Goal: Information Seeking & Learning: Check status

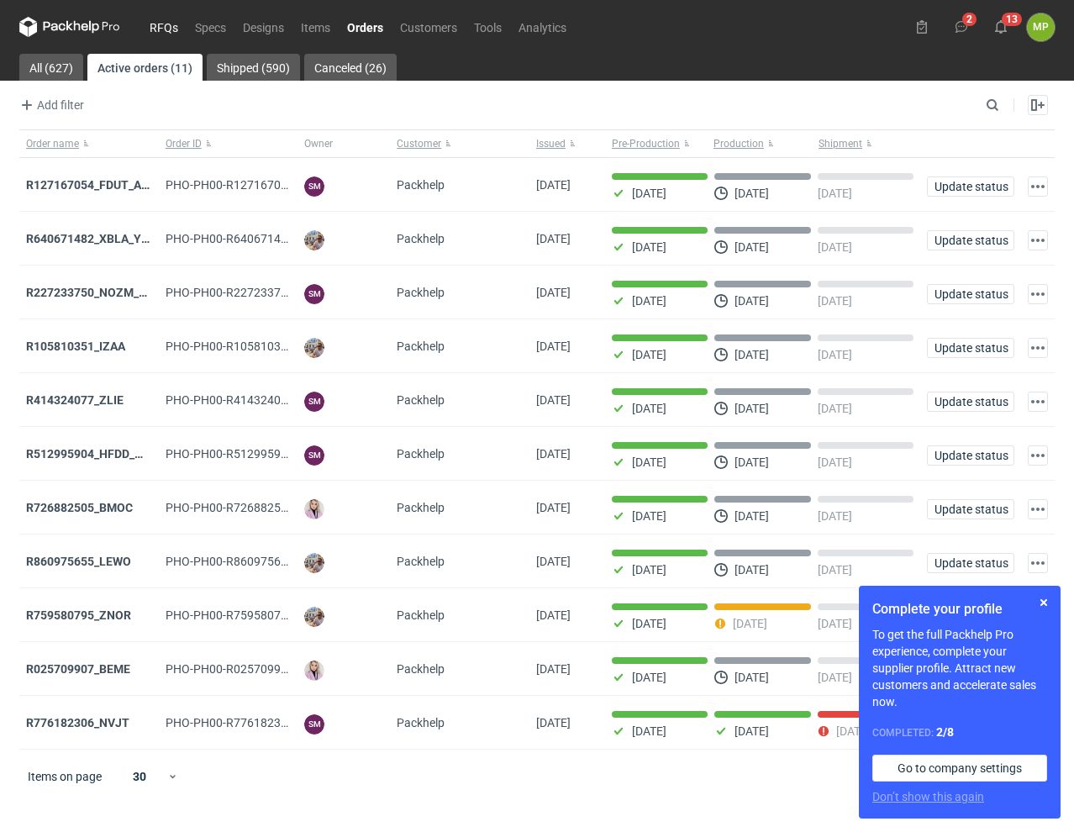
click at [165, 28] on link "RFQs" at bounding box center [163, 27] width 45 height 20
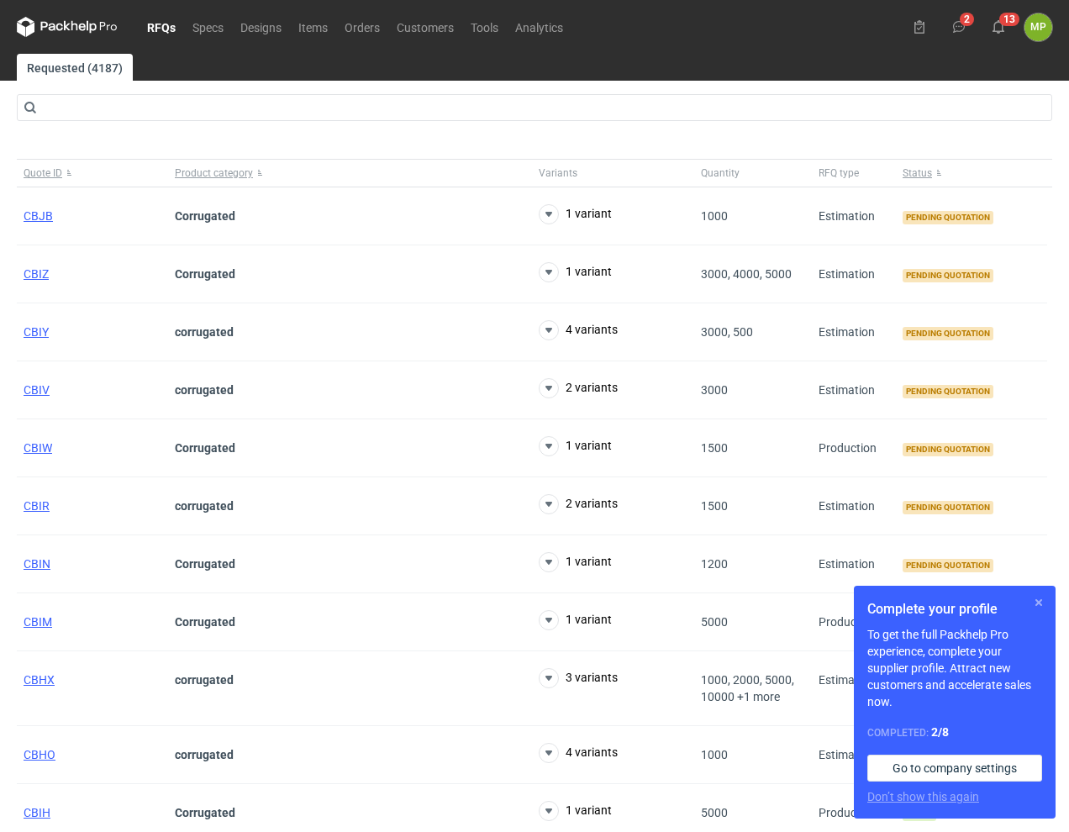
click at [1040, 596] on button "button" at bounding box center [1038, 602] width 20 height 20
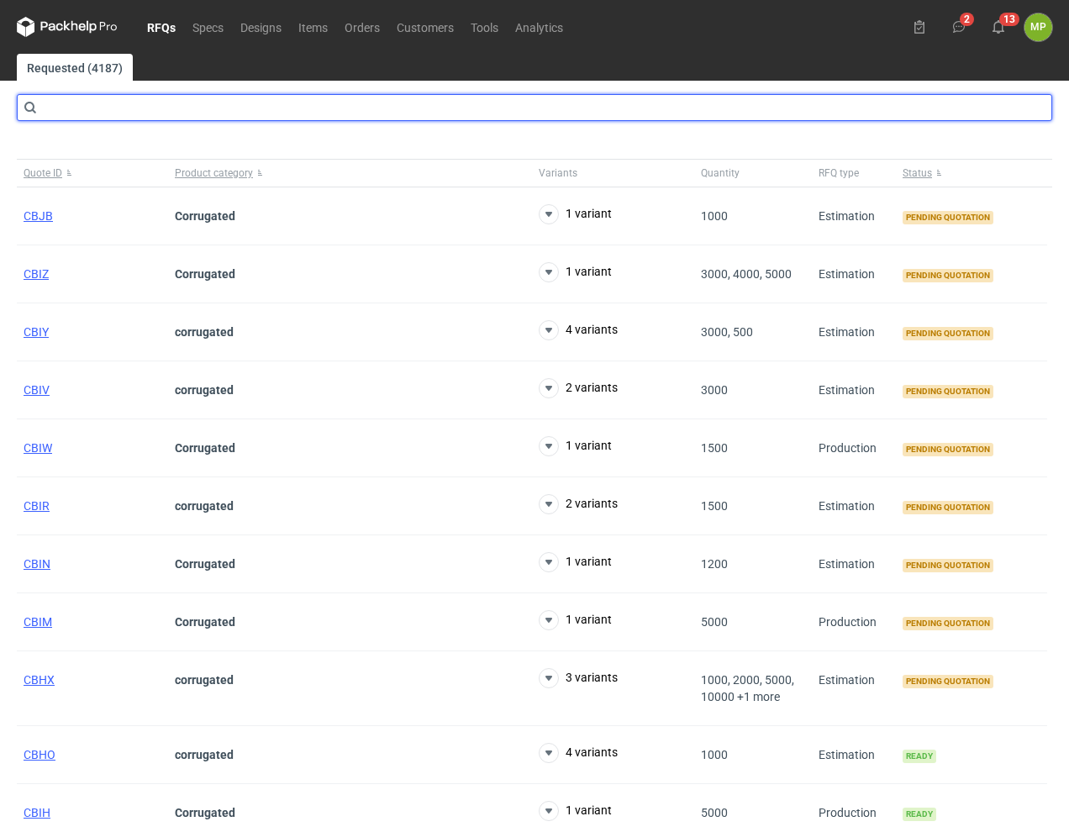
click at [294, 107] on input "text" at bounding box center [534, 107] width 1035 height 27
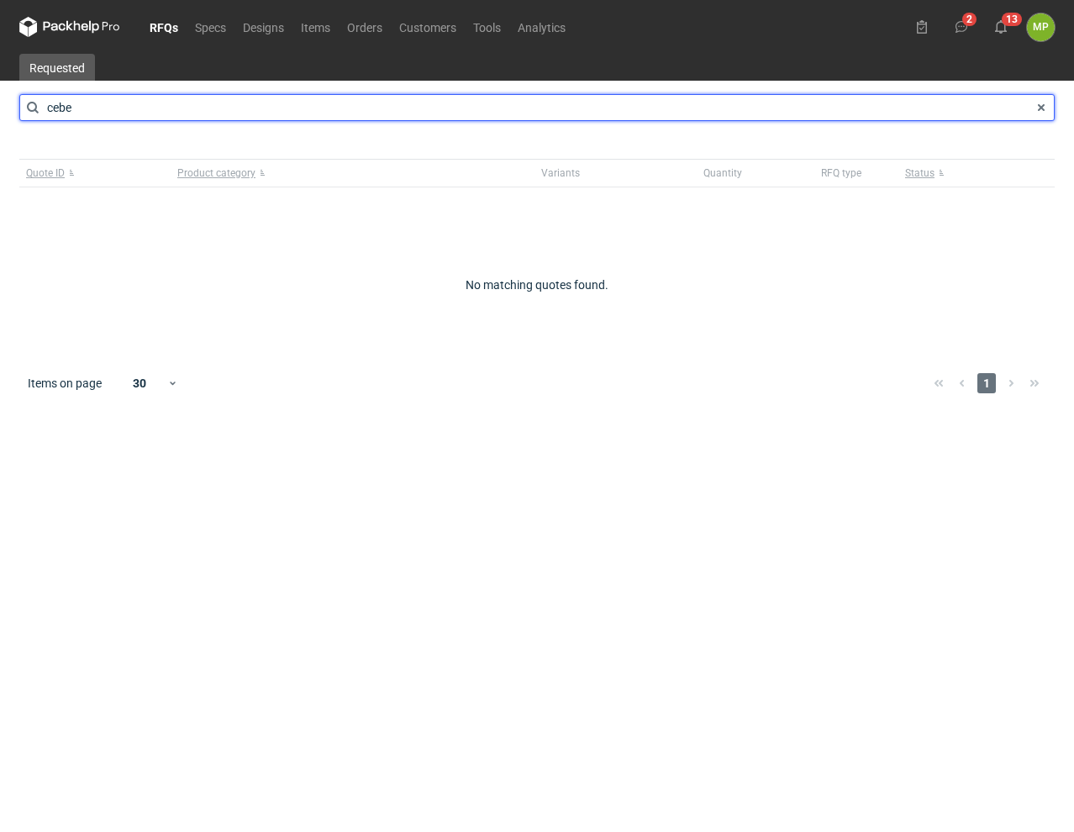
click at [56, 108] on input "cebe" at bounding box center [536, 107] width 1035 height 27
click at [65, 107] on input "caebe" at bounding box center [536, 107] width 1035 height 27
type input "cabe"
click at [86, 108] on input "cabe" at bounding box center [536, 107] width 1035 height 27
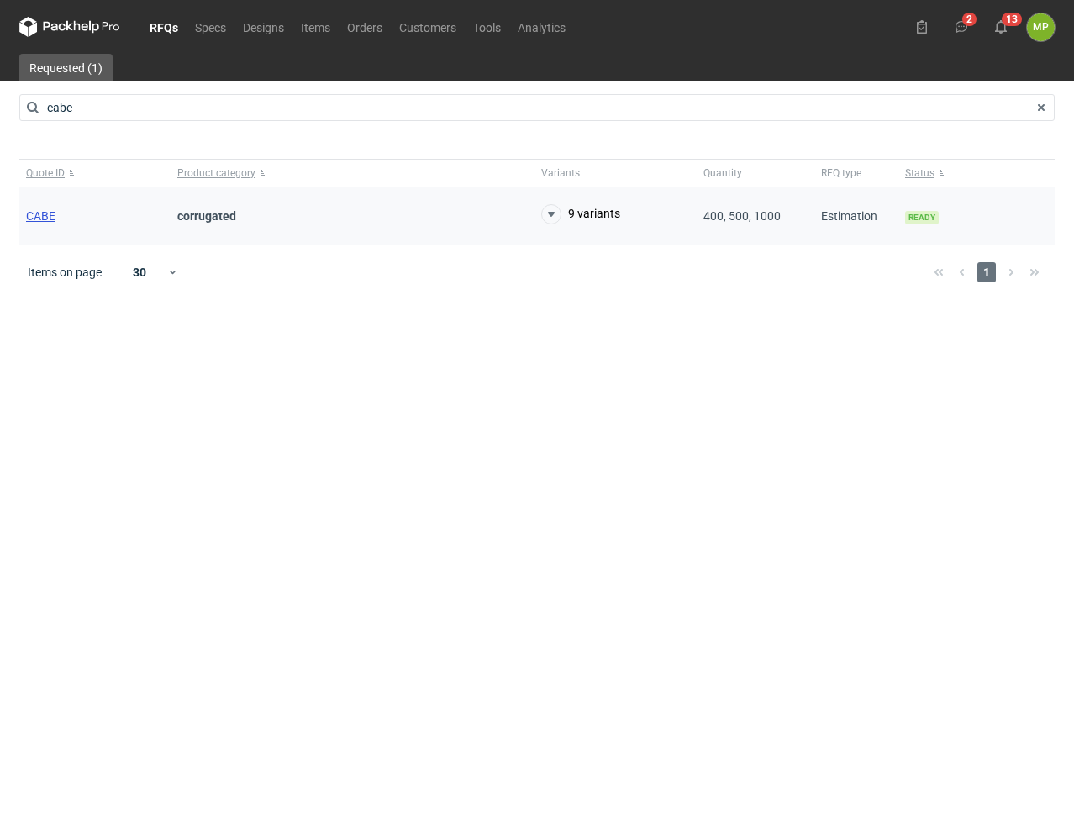
click at [44, 220] on span "CABE" at bounding box center [40, 215] width 29 height 13
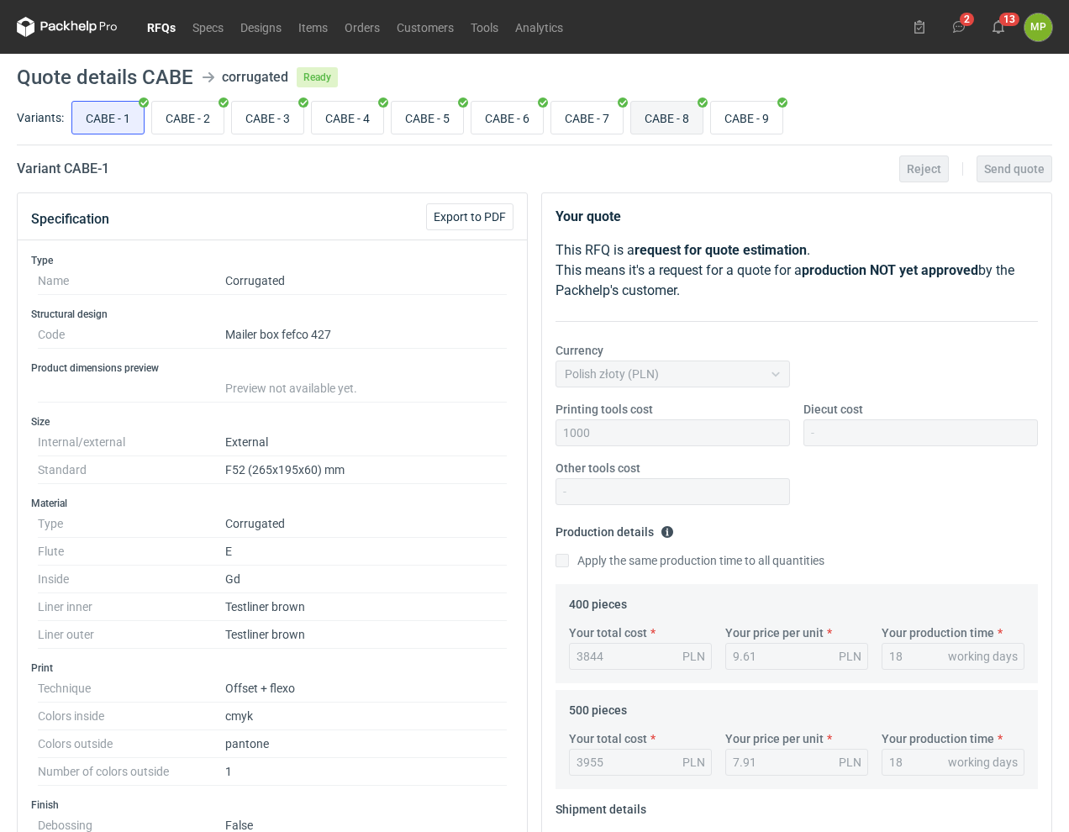
click at [673, 116] on input "CABE - 8" at bounding box center [666, 118] width 71 height 32
radio input "true"
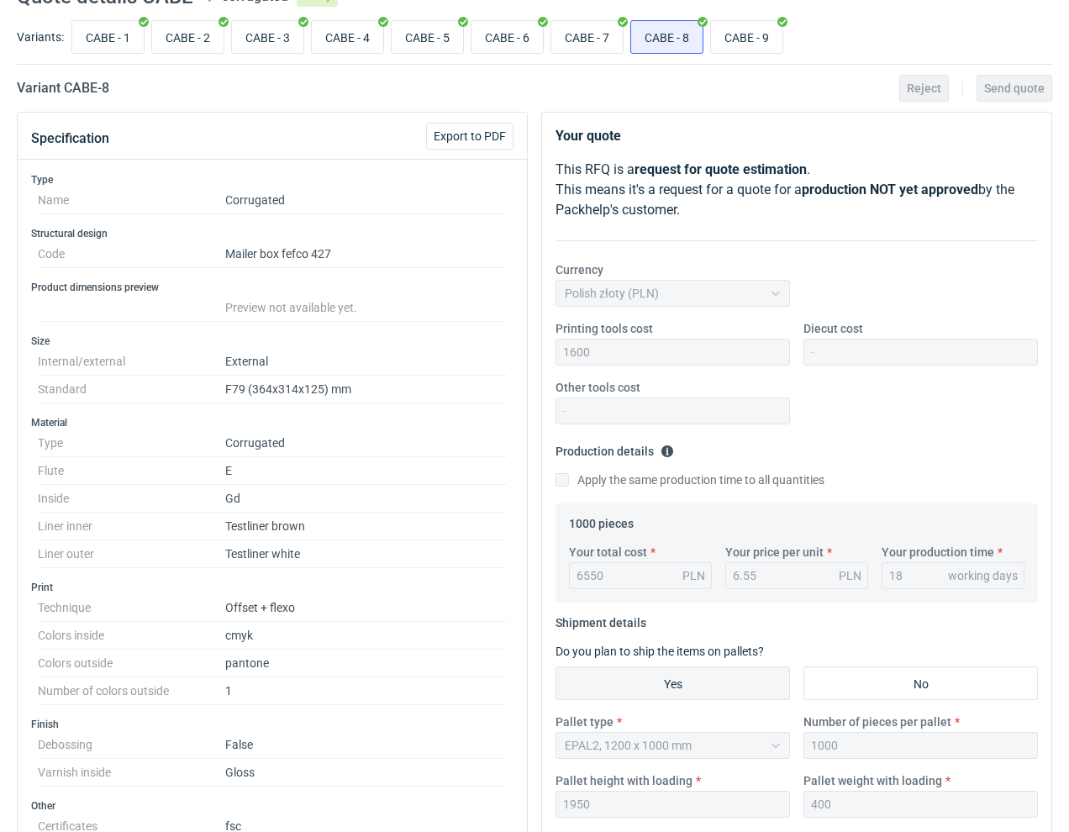
scroll to position [504, 0]
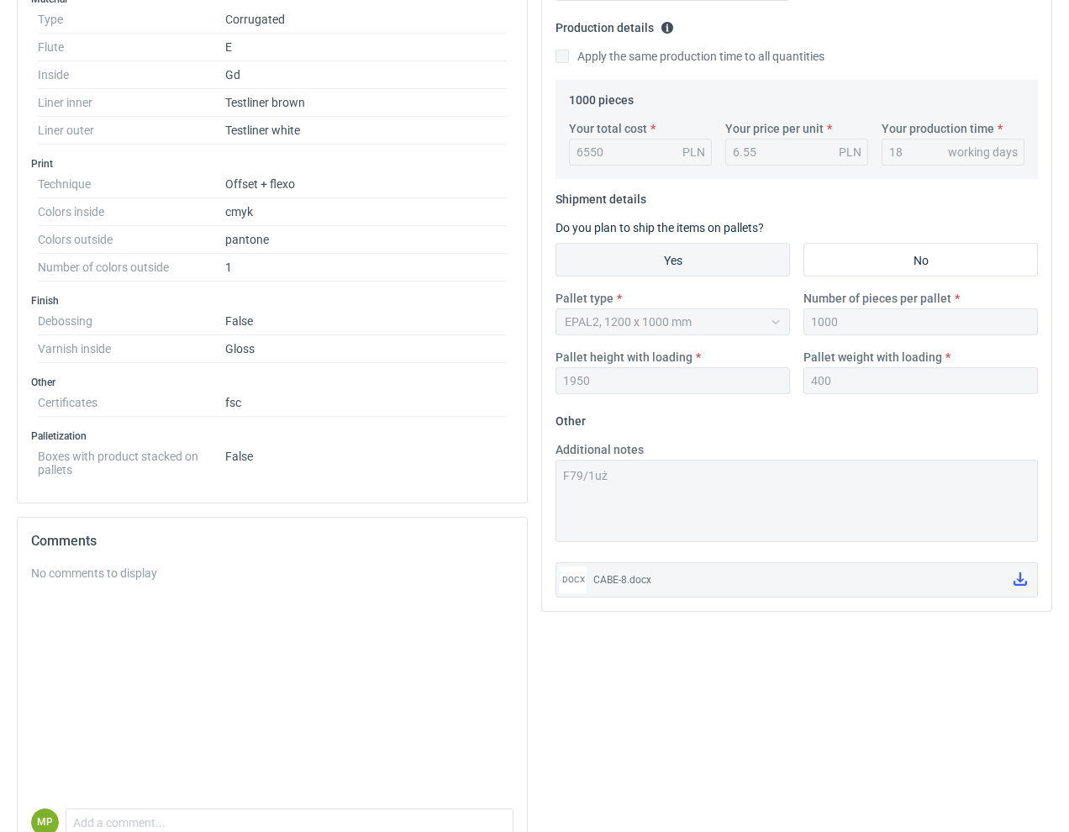
click at [604, 575] on div "CABE-8.docx" at bounding box center [796, 579] width 407 height 17
click at [604, 574] on div "CABE-8.docx" at bounding box center [796, 579] width 407 height 17
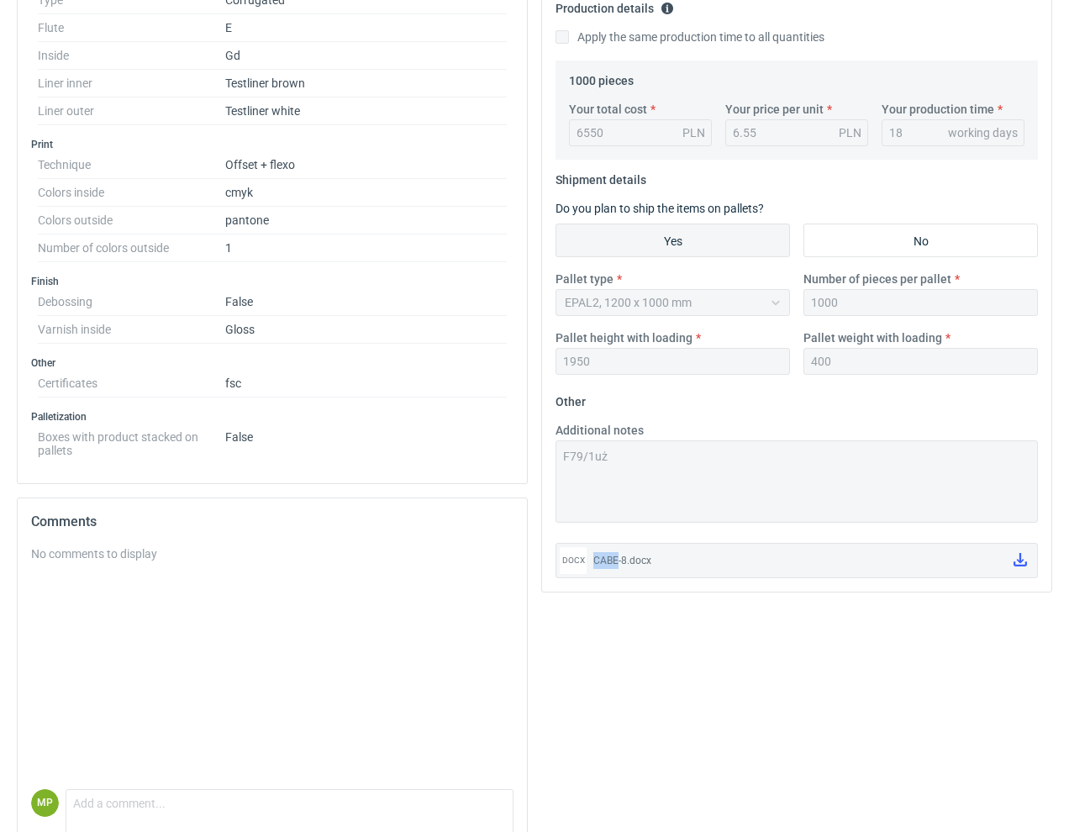
scroll to position [588, 0]
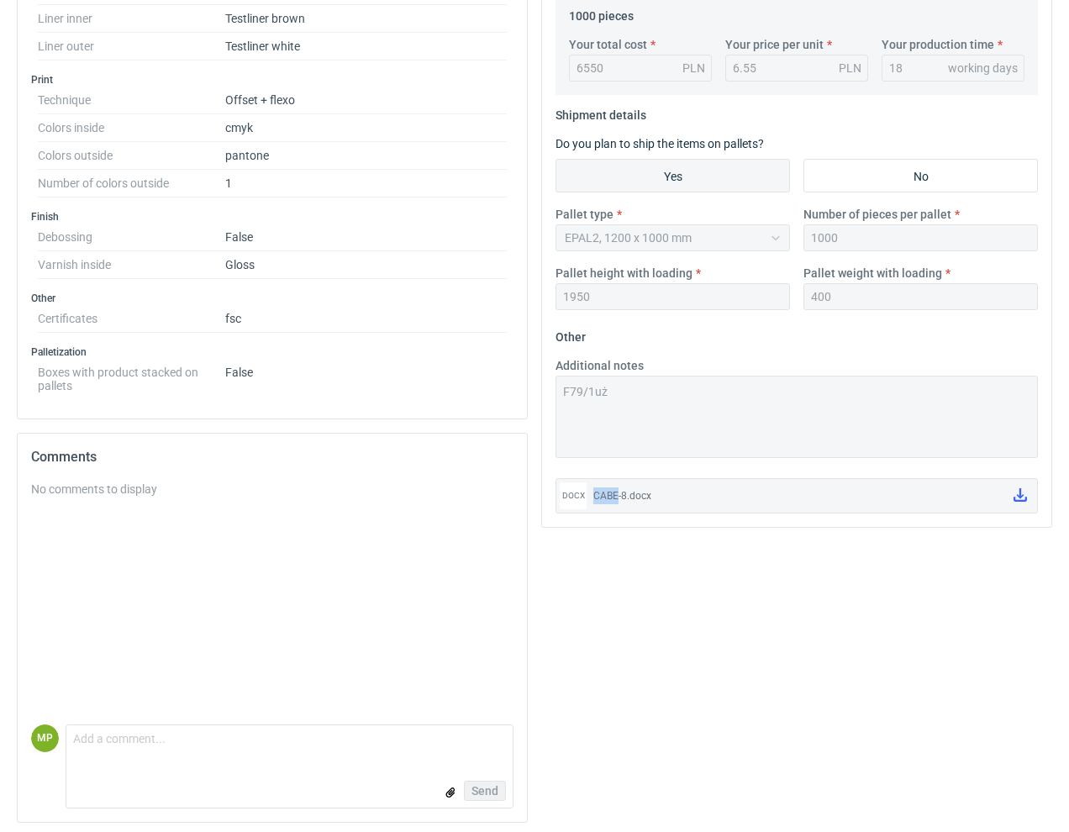
click at [614, 500] on div "CABE-8.docx" at bounding box center [796, 495] width 407 height 17
click at [1019, 496] on icon at bounding box center [1019, 494] width 13 height 13
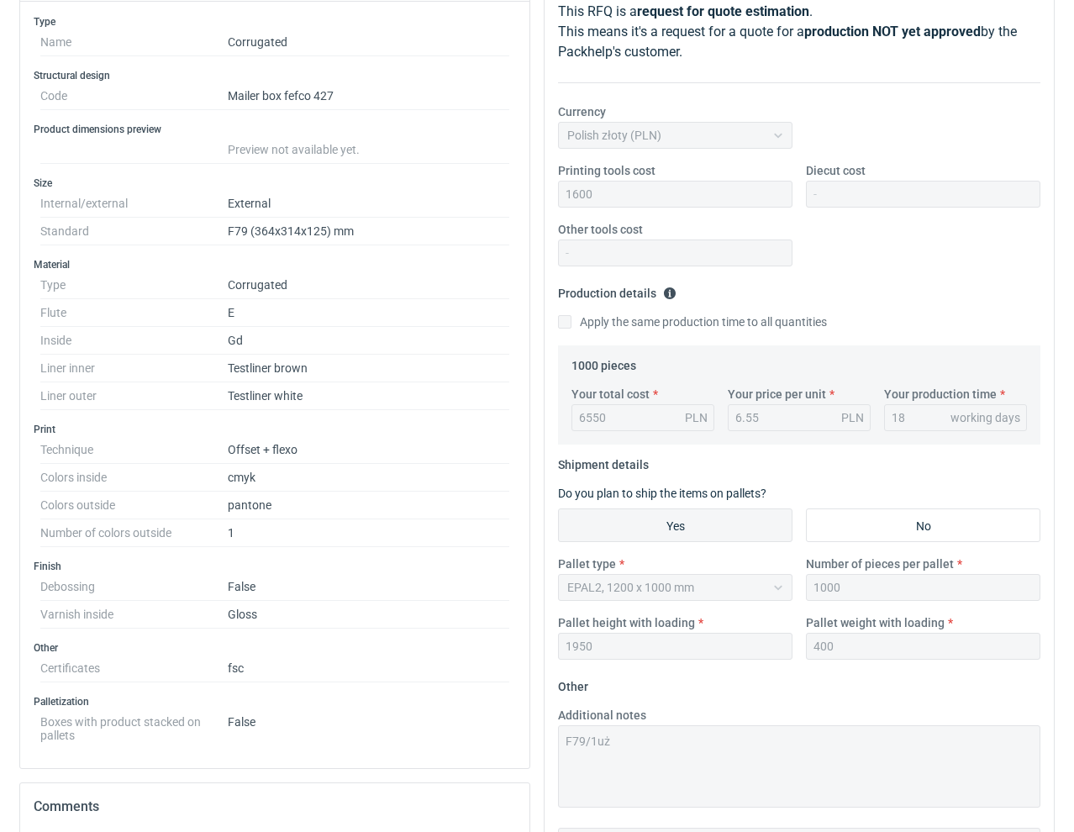
scroll to position [0, 0]
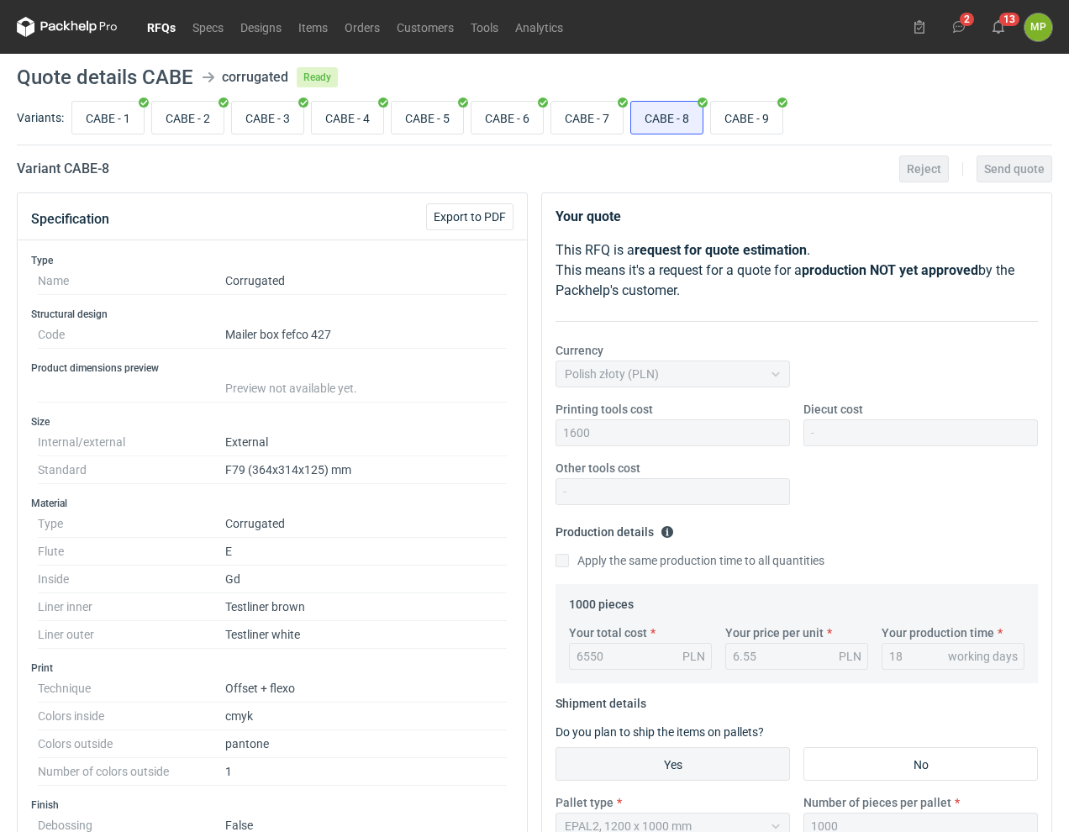
click at [177, 26] on link "RFQs" at bounding box center [161, 27] width 45 height 20
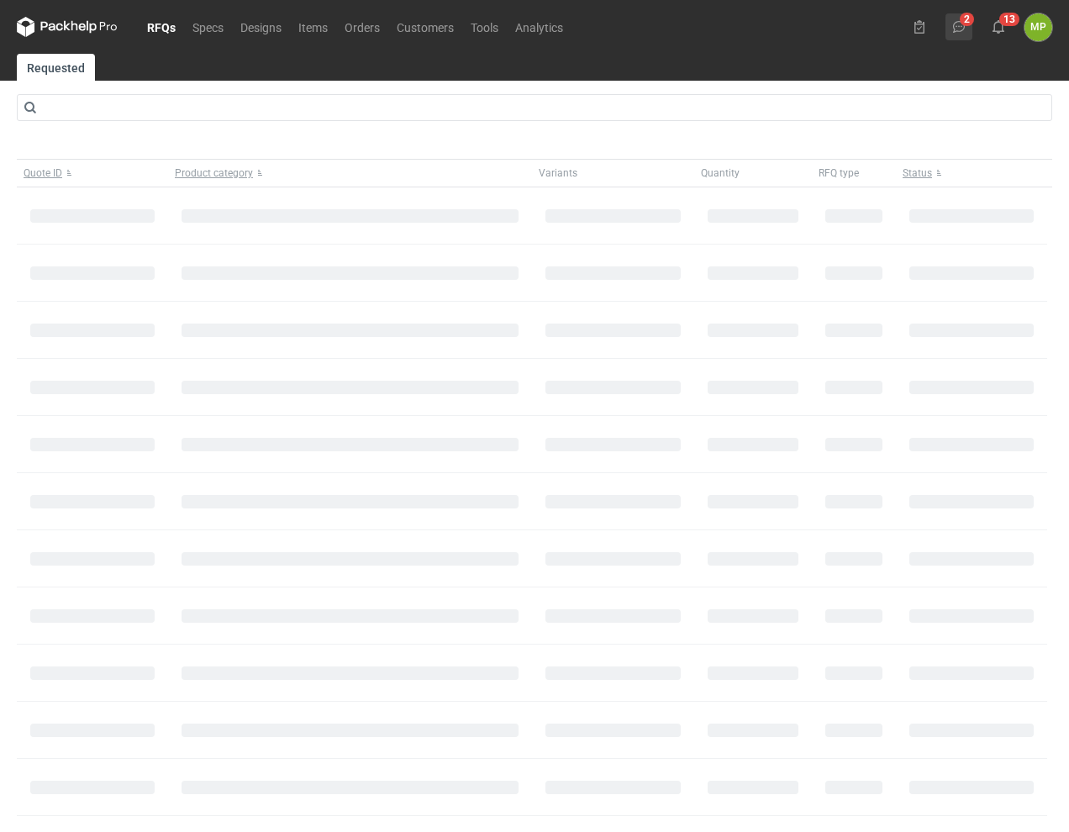
click at [958, 25] on icon at bounding box center [958, 26] width 13 height 13
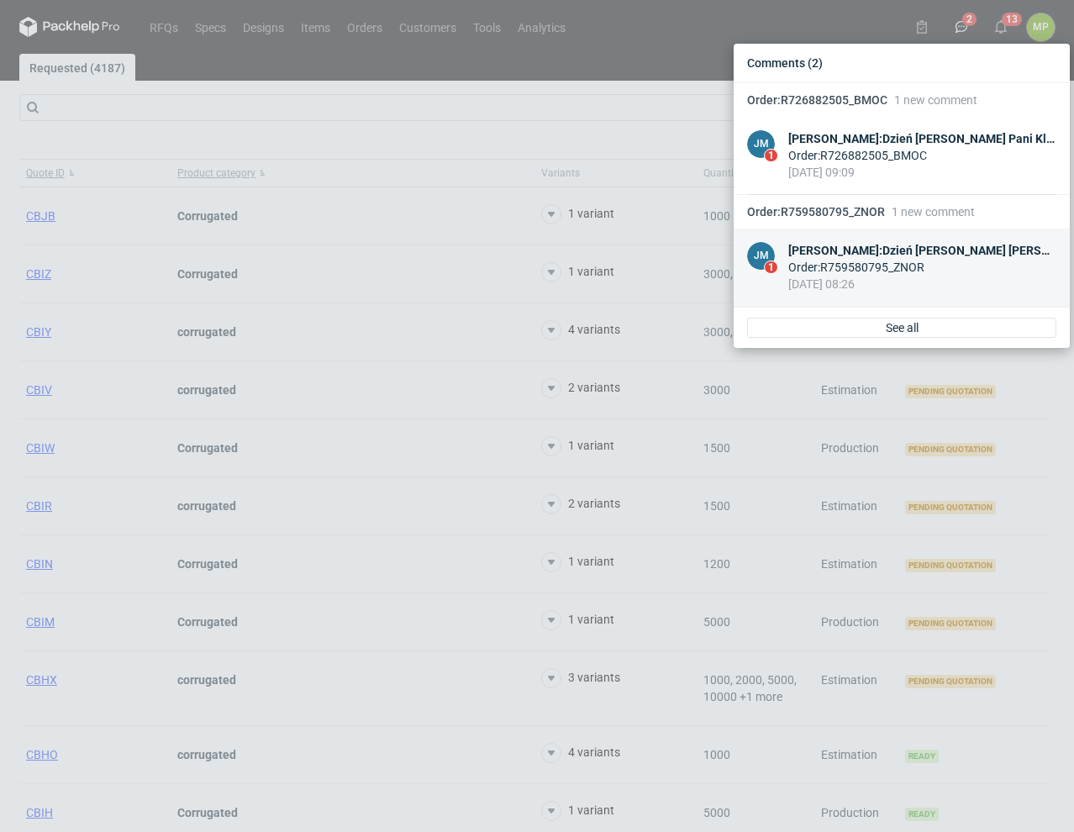
click at [912, 251] on div "Joanna Myślak : Dzień dobry Panie Michale , proszę o pinformowanie klienta o zm…" at bounding box center [922, 250] width 268 height 17
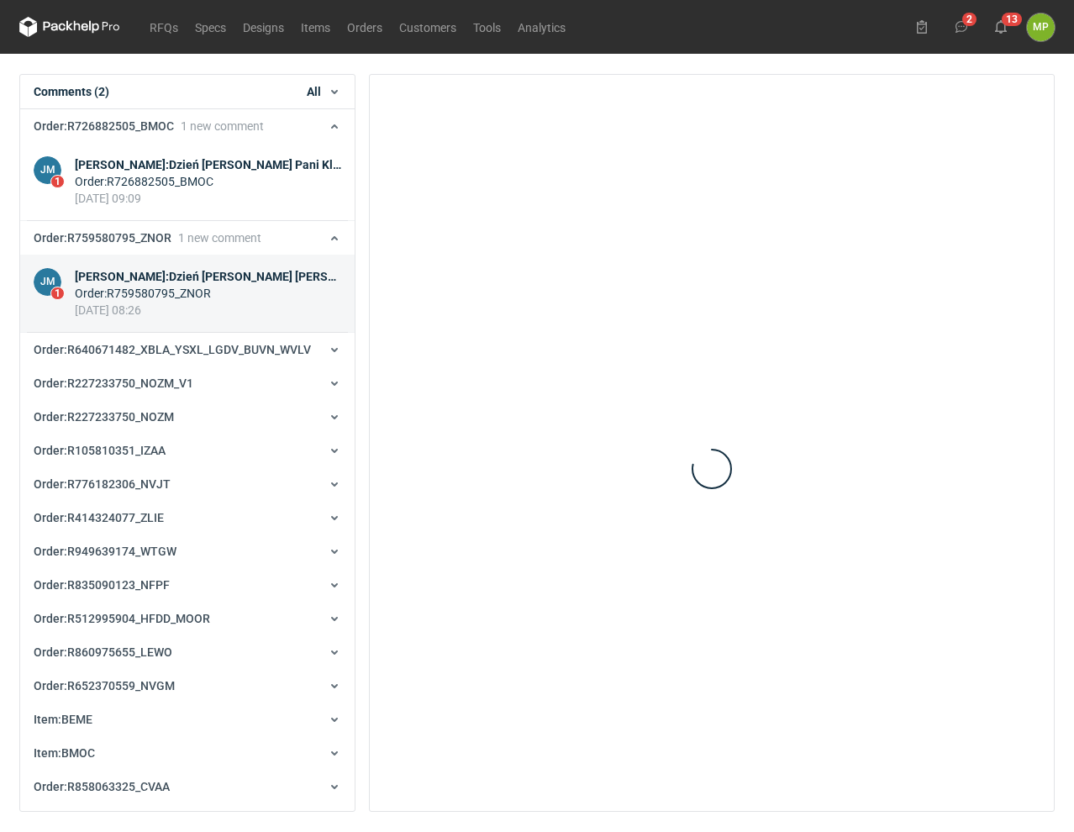
scroll to position [145, 0]
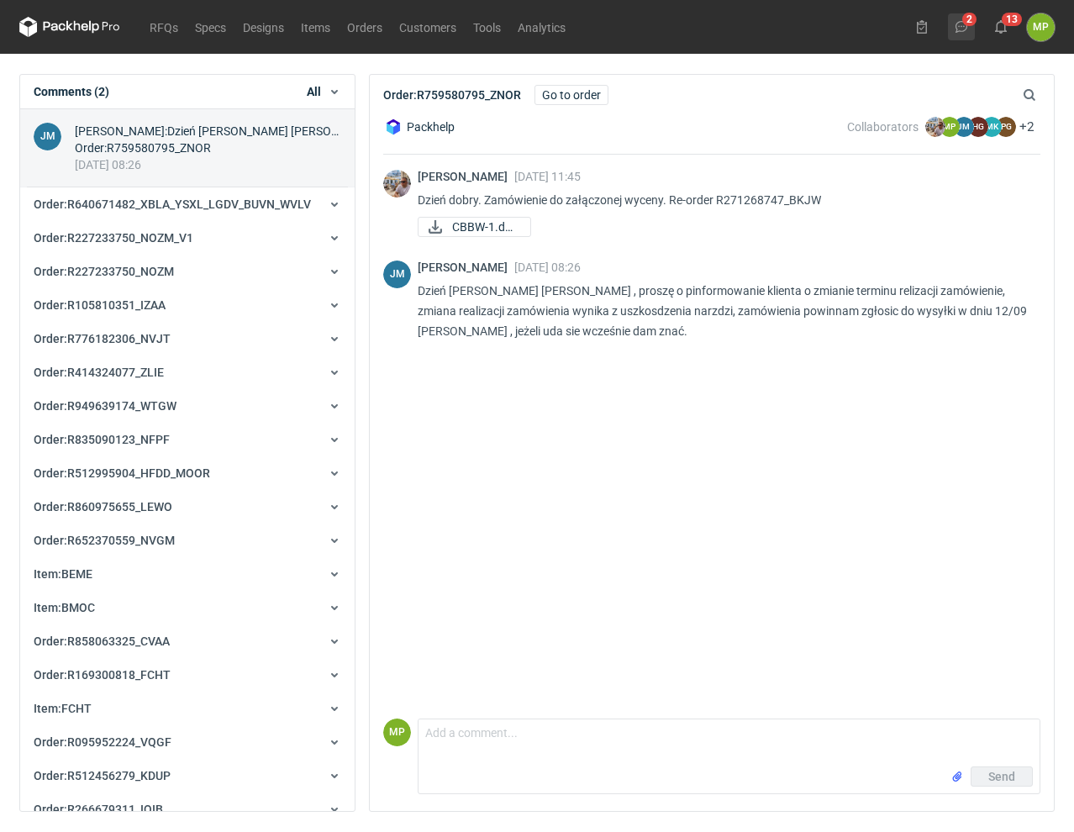
click at [966, 34] on button "2" at bounding box center [961, 26] width 27 height 27
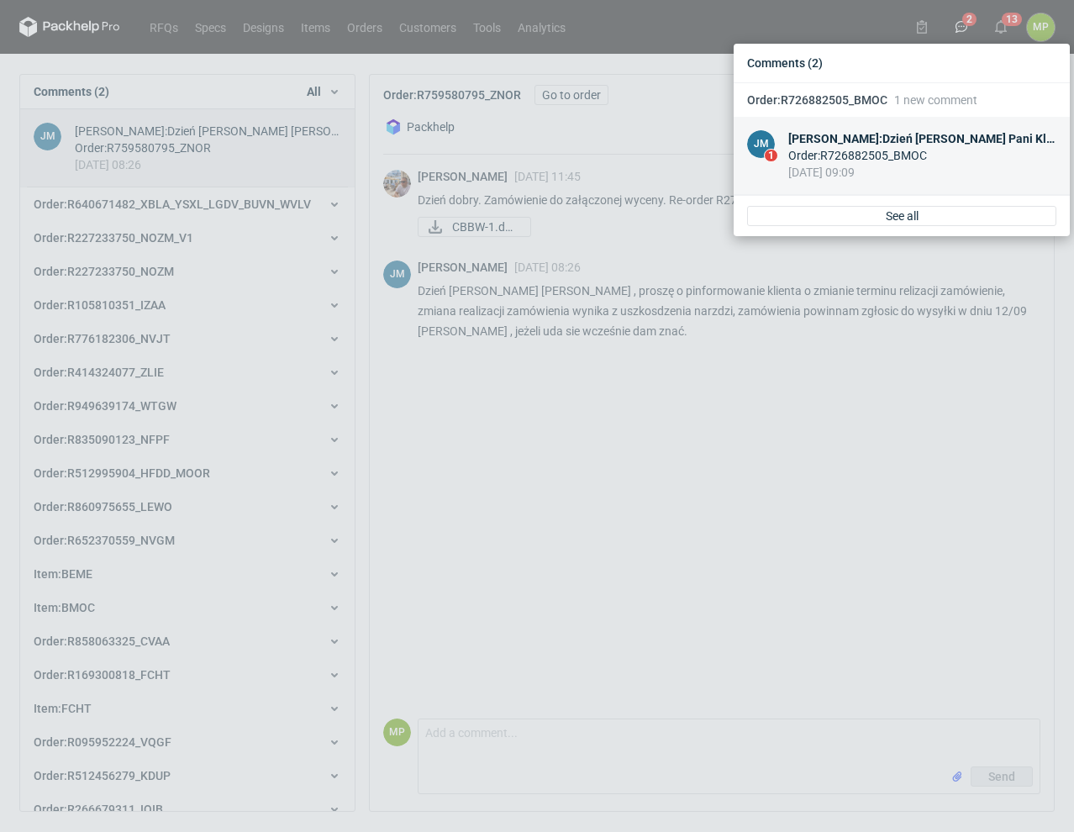
click at [895, 157] on div "Order : R726882505_BMOC" at bounding box center [922, 155] width 268 height 17
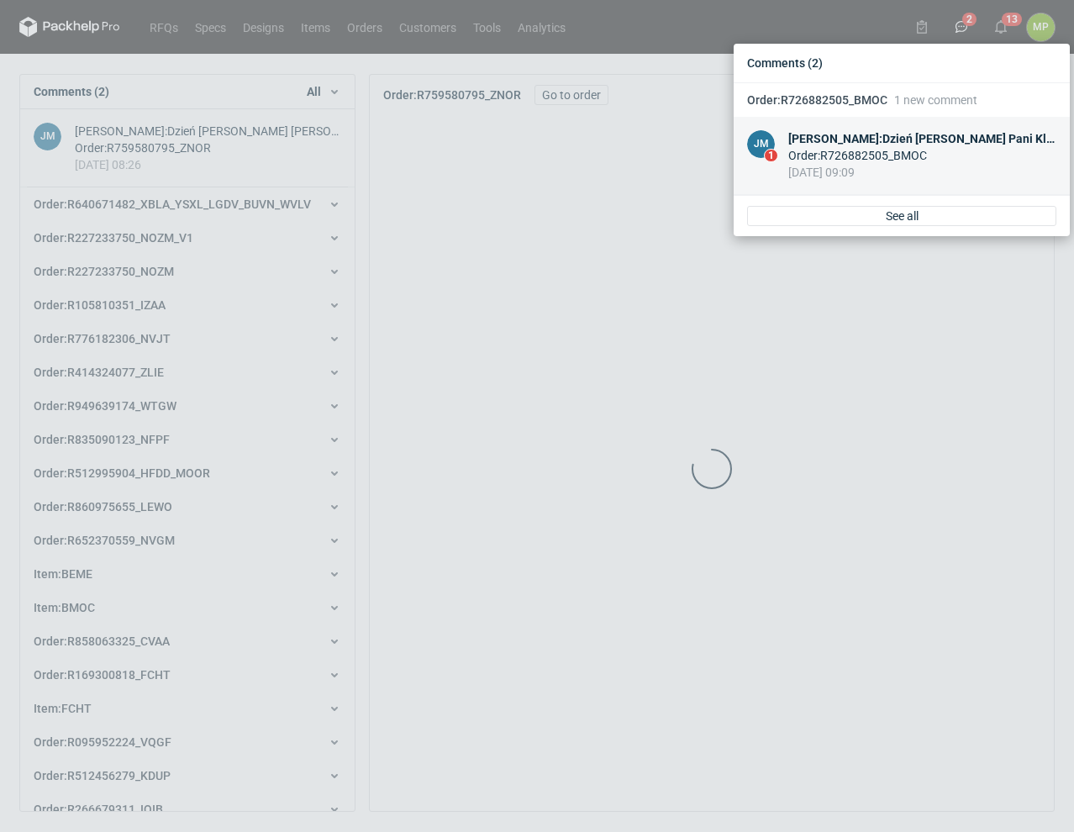
scroll to position [34, 0]
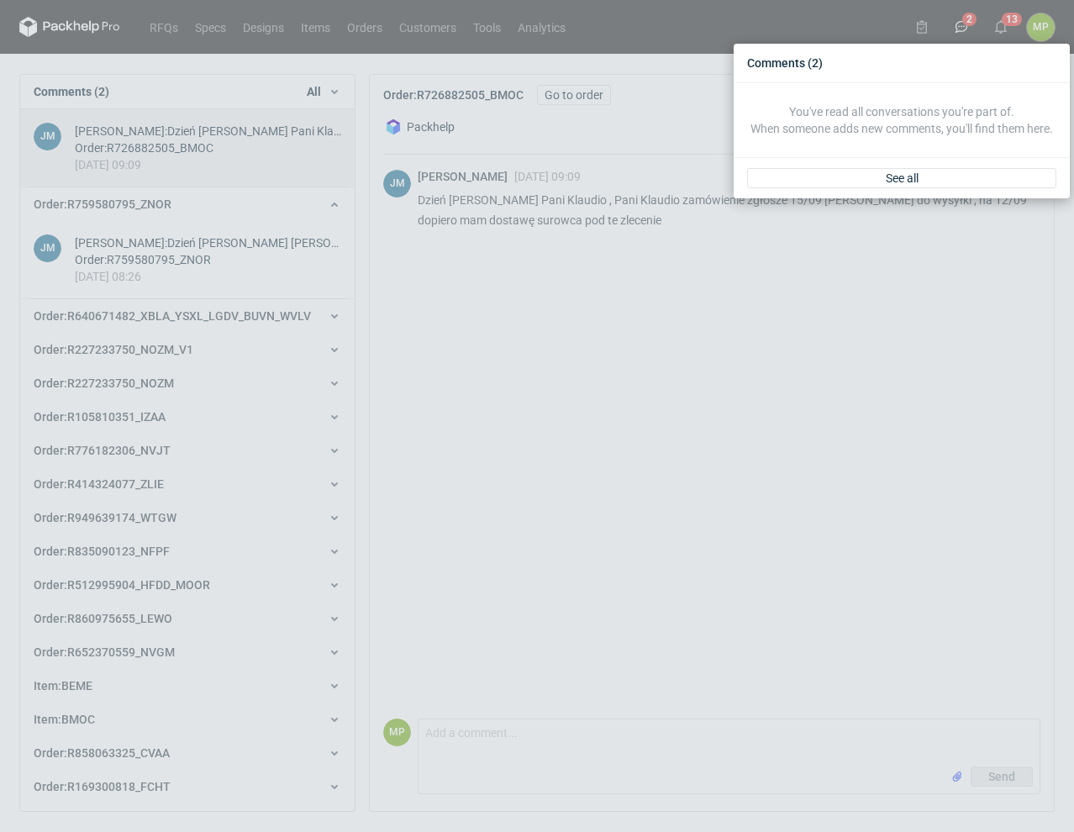
click at [172, 36] on div "Comments (2) You've read all conversations you're part of. When someone adds ne…" at bounding box center [537, 416] width 1074 height 832
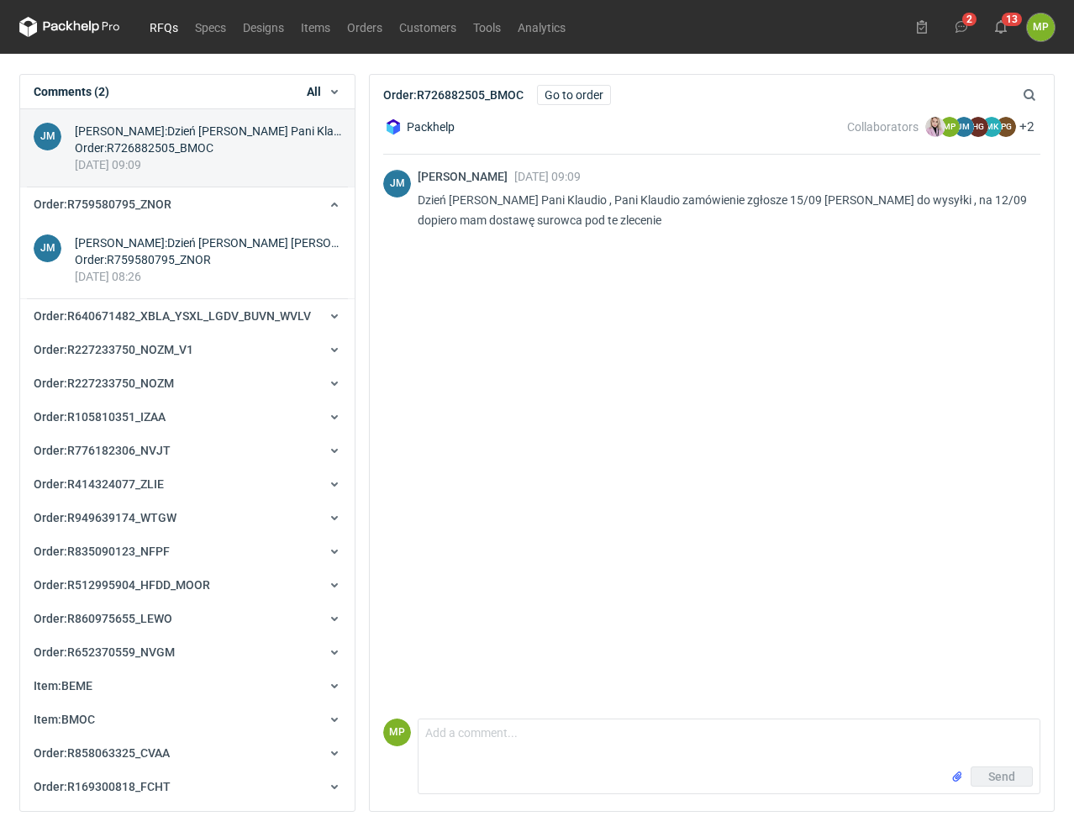
click at [171, 24] on link "RFQs" at bounding box center [163, 27] width 45 height 20
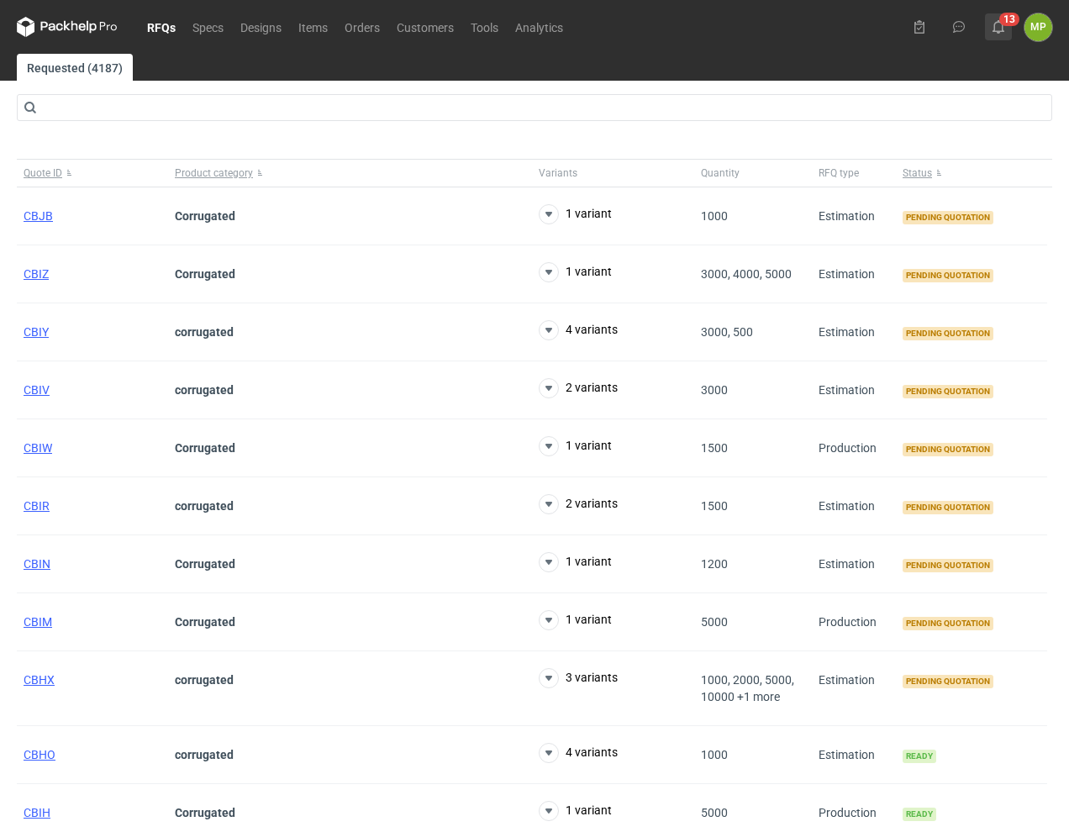
click at [996, 20] on icon at bounding box center [997, 26] width 13 height 13
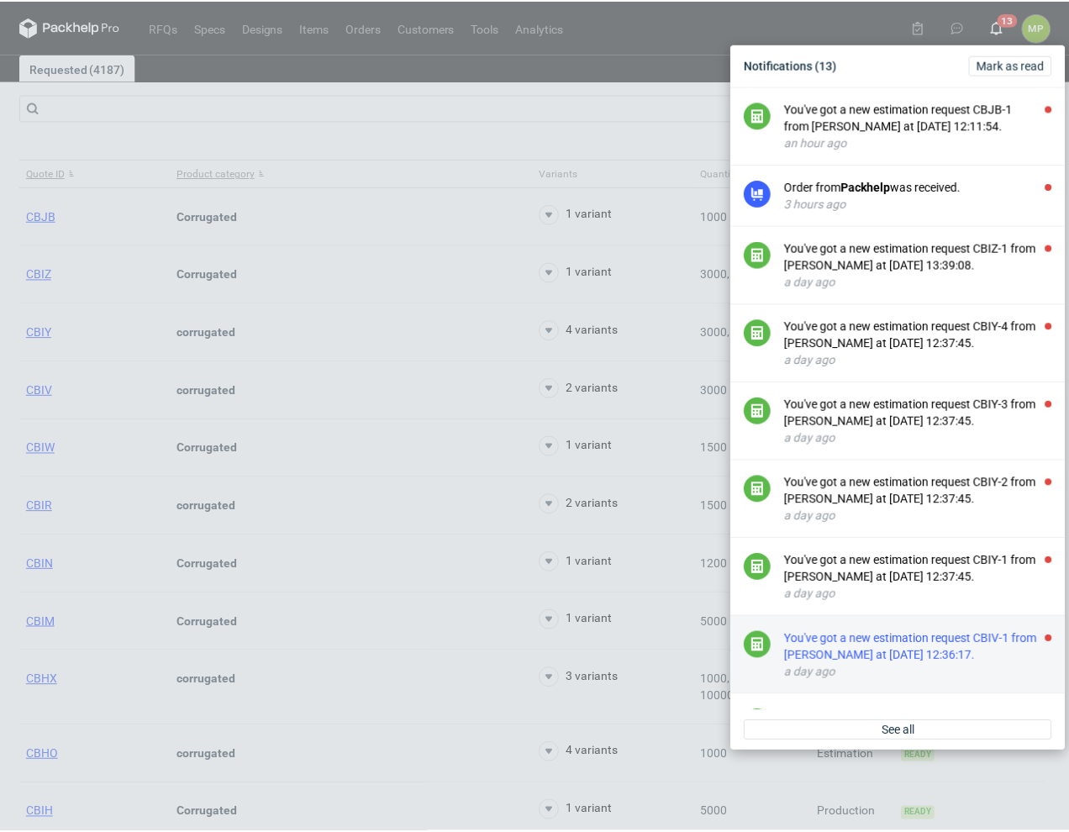
scroll to position [164, 0]
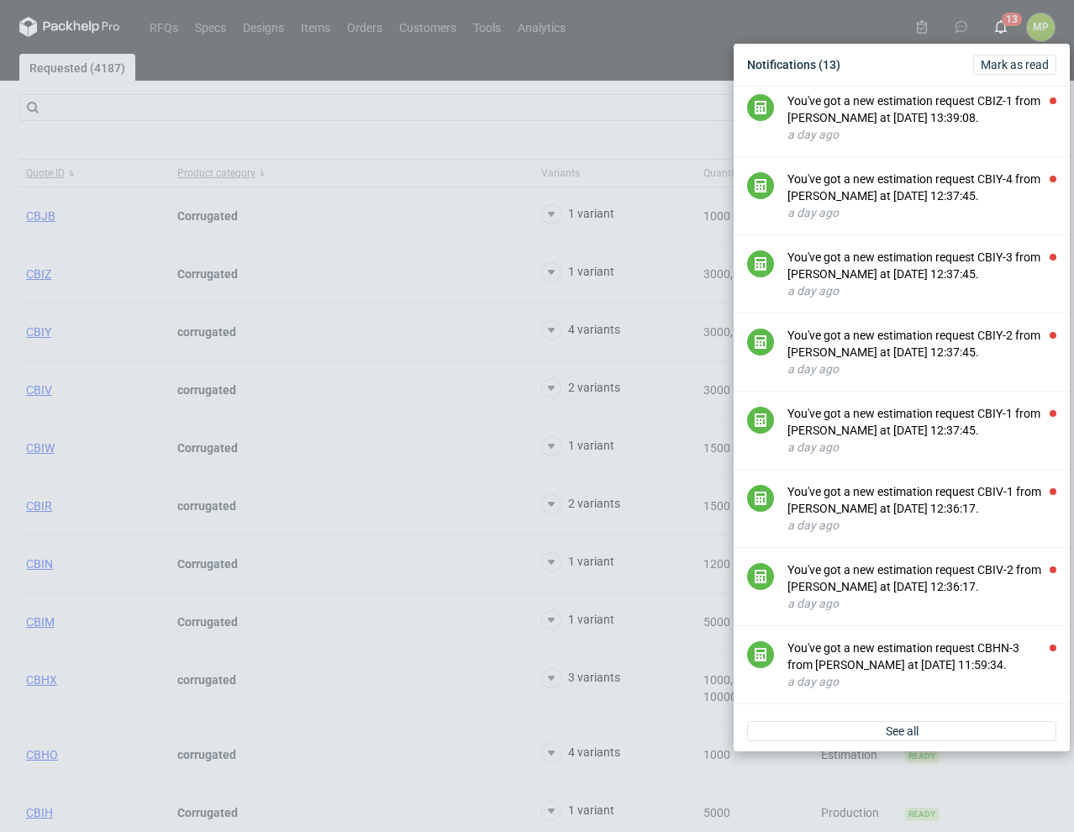
click at [422, 108] on div "Notifications (13) Mark as read You've got a new estimation request CBJB-1 from…" at bounding box center [537, 416] width 1074 height 832
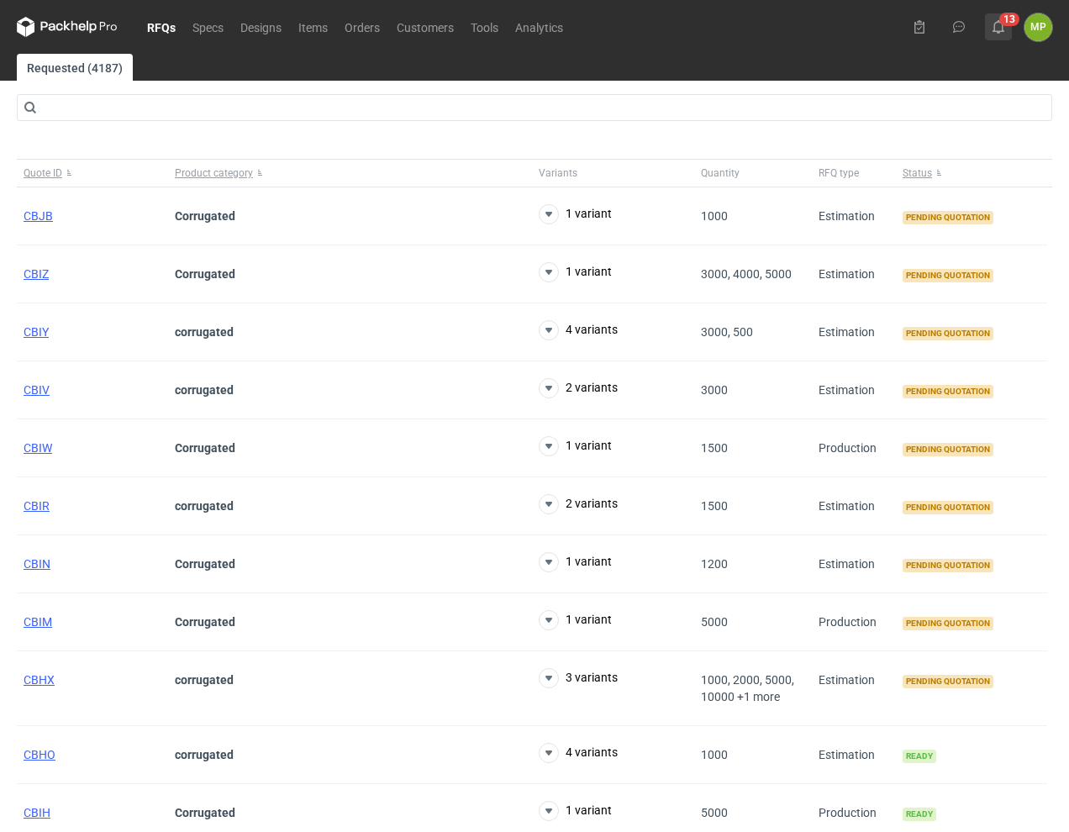
click at [998, 18] on button "13" at bounding box center [998, 26] width 27 height 27
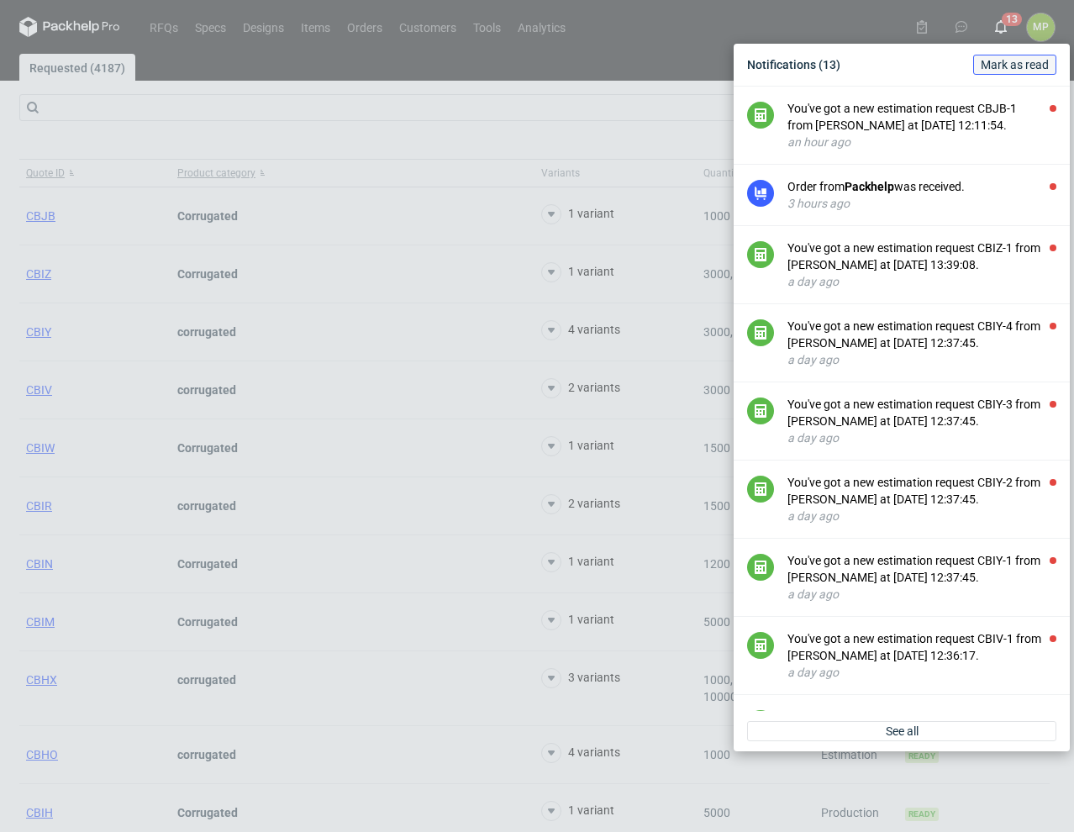
click at [1009, 71] on span "Mark as read" at bounding box center [1014, 65] width 68 height 12
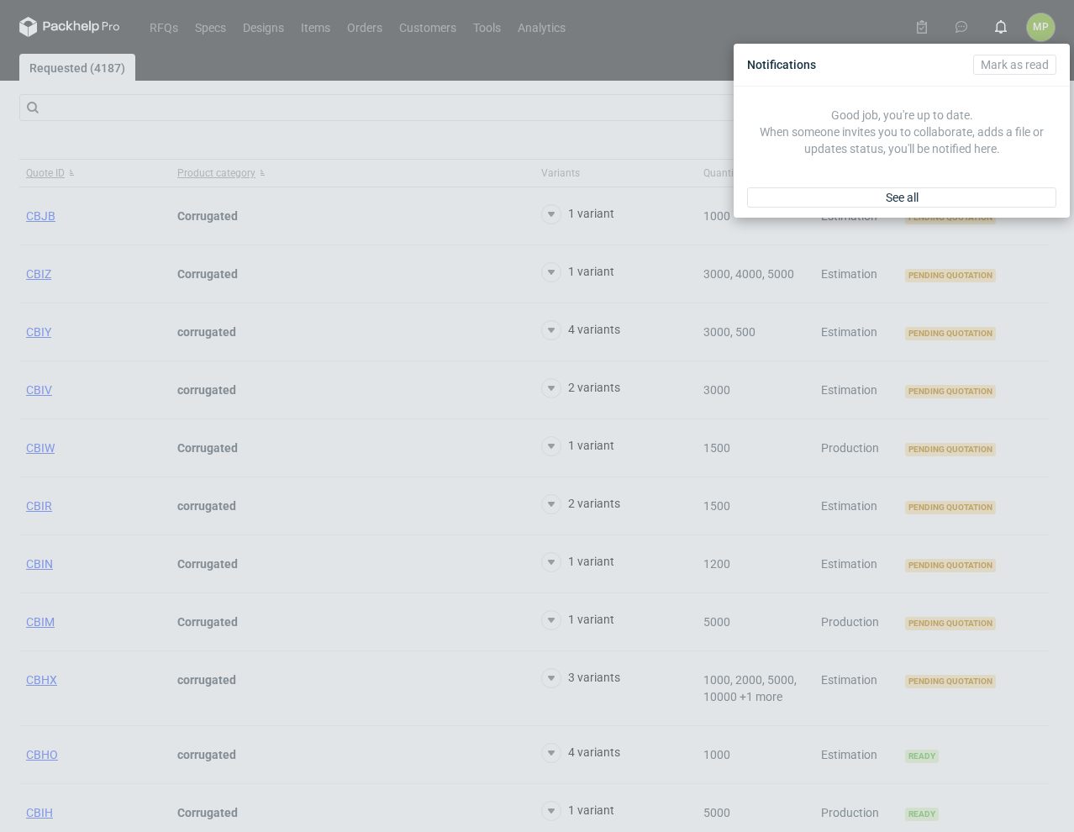
click at [503, 88] on div "Notifications Mark as read Good job, you're up to date. When someone invites yo…" at bounding box center [537, 416] width 1074 height 832
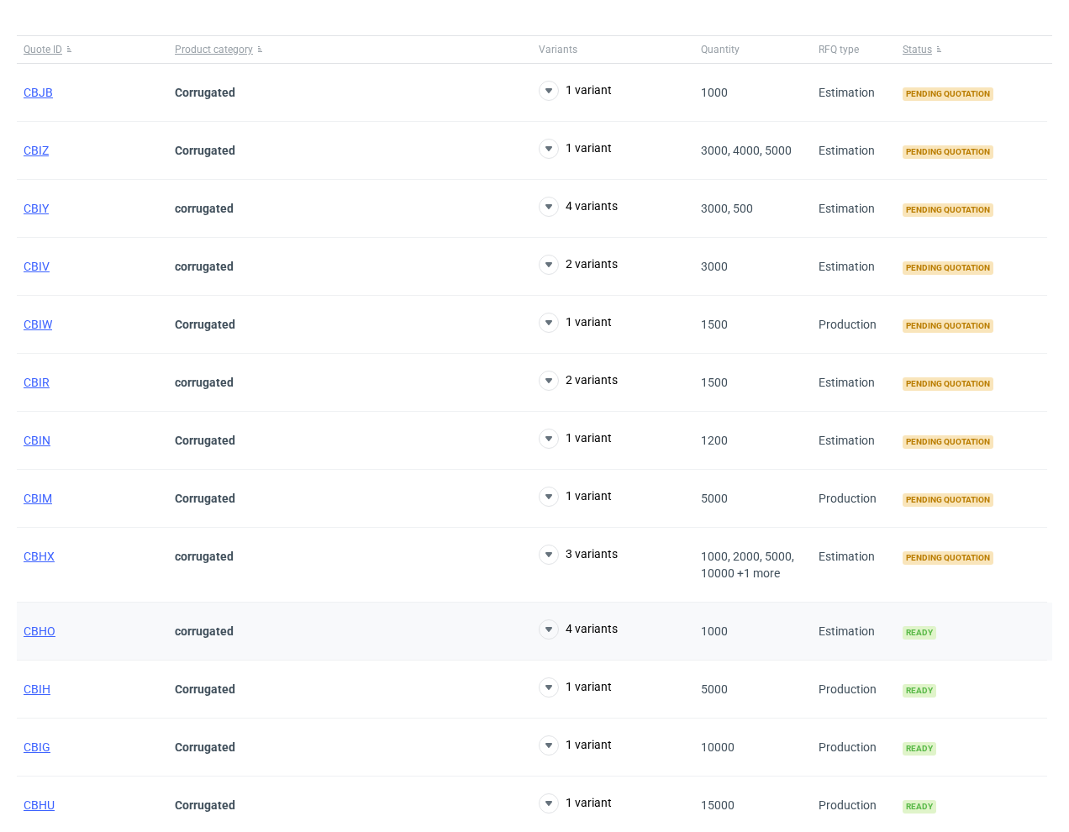
scroll to position [0, 0]
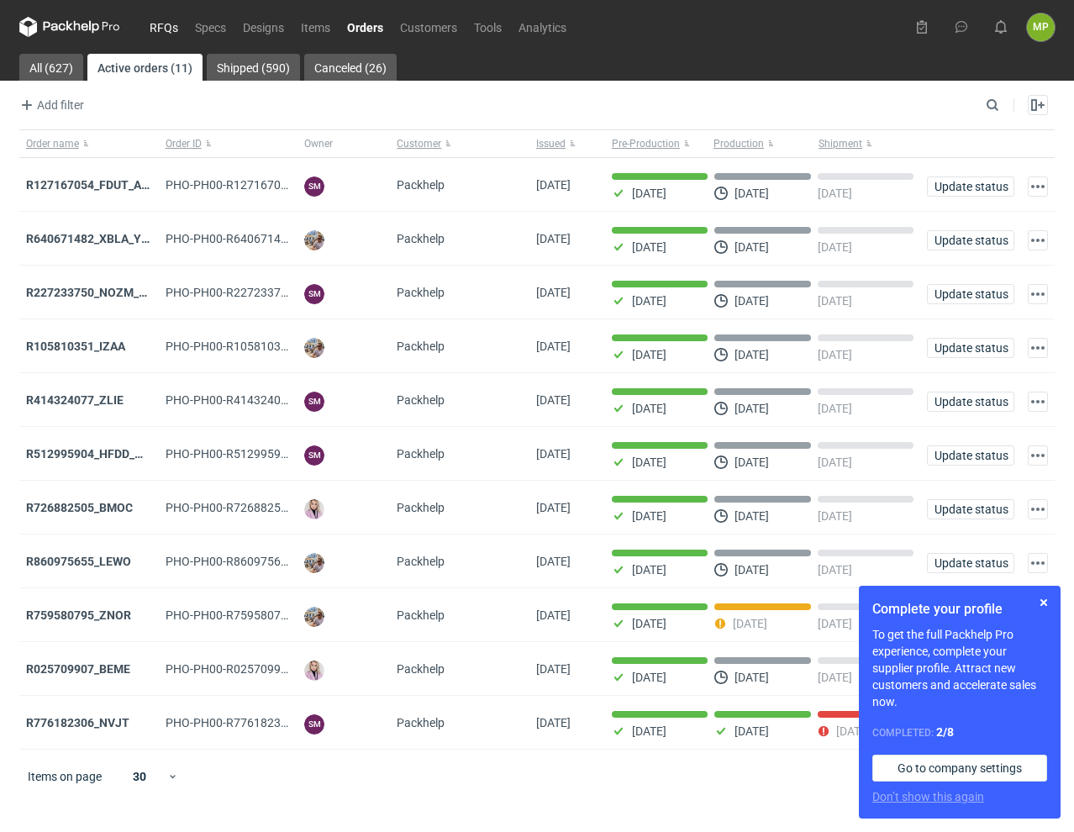
click at [161, 20] on link "RFQs" at bounding box center [163, 27] width 45 height 20
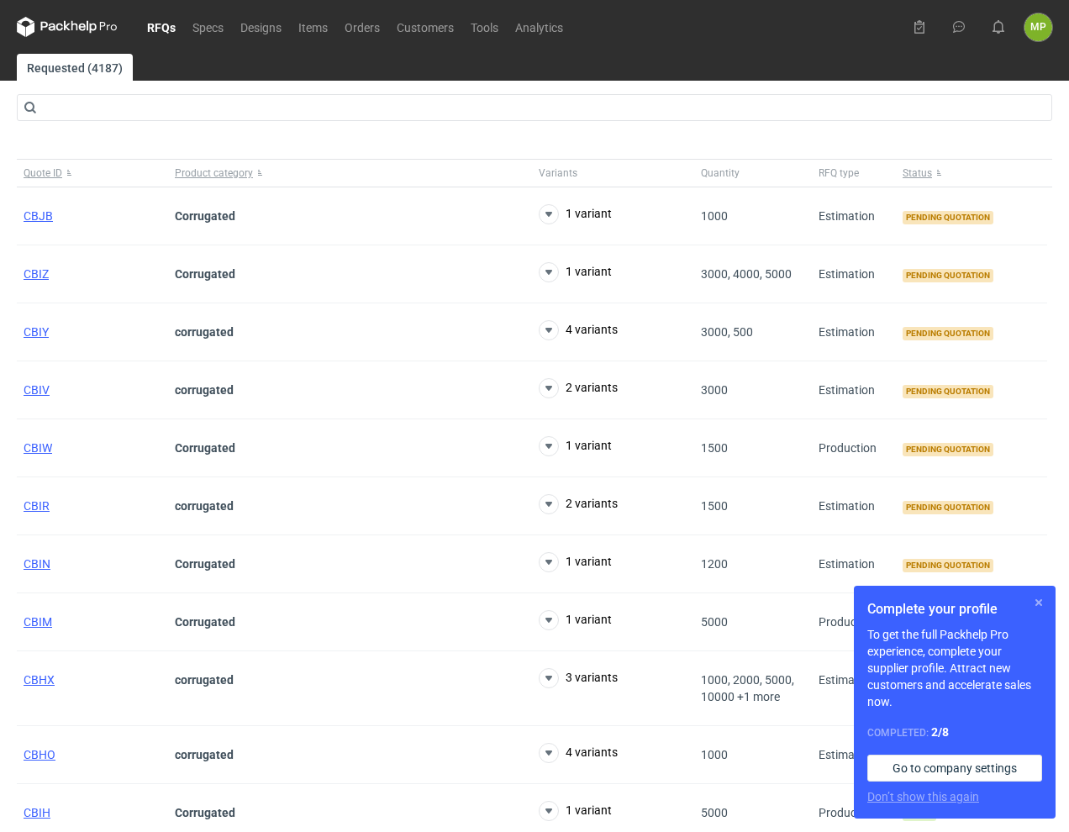
click at [1039, 601] on button "button" at bounding box center [1038, 602] width 20 height 20
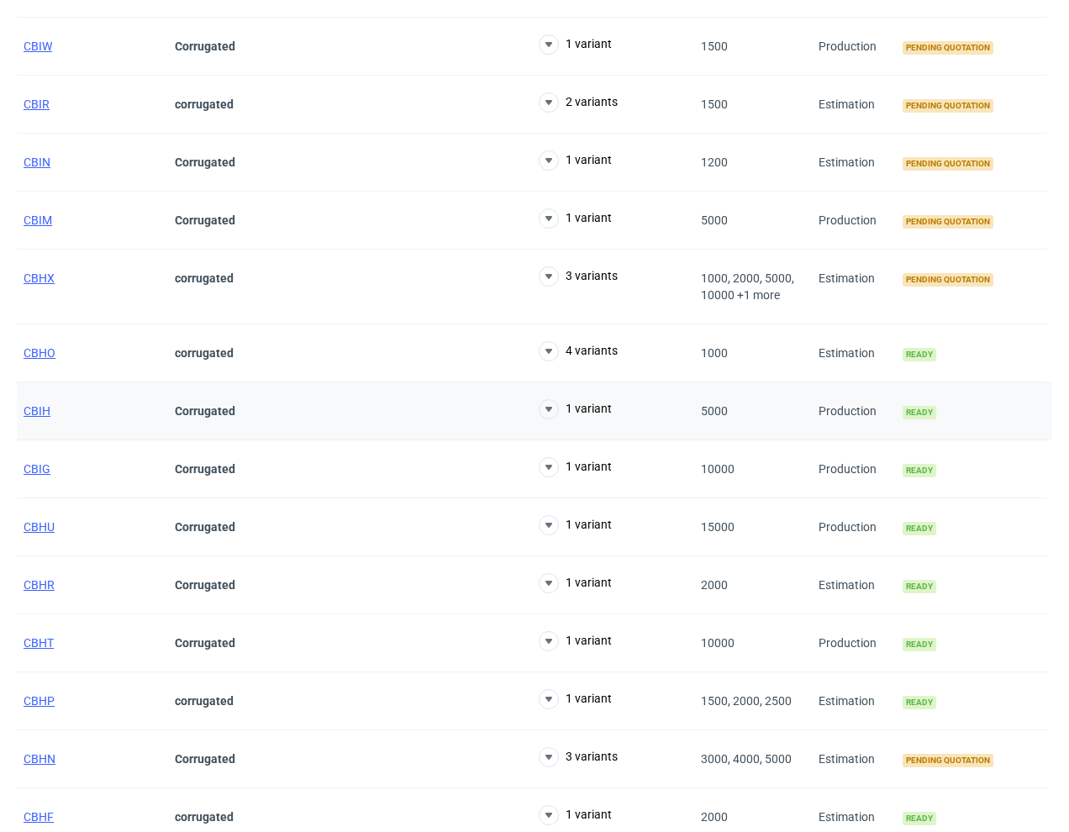
scroll to position [588, 0]
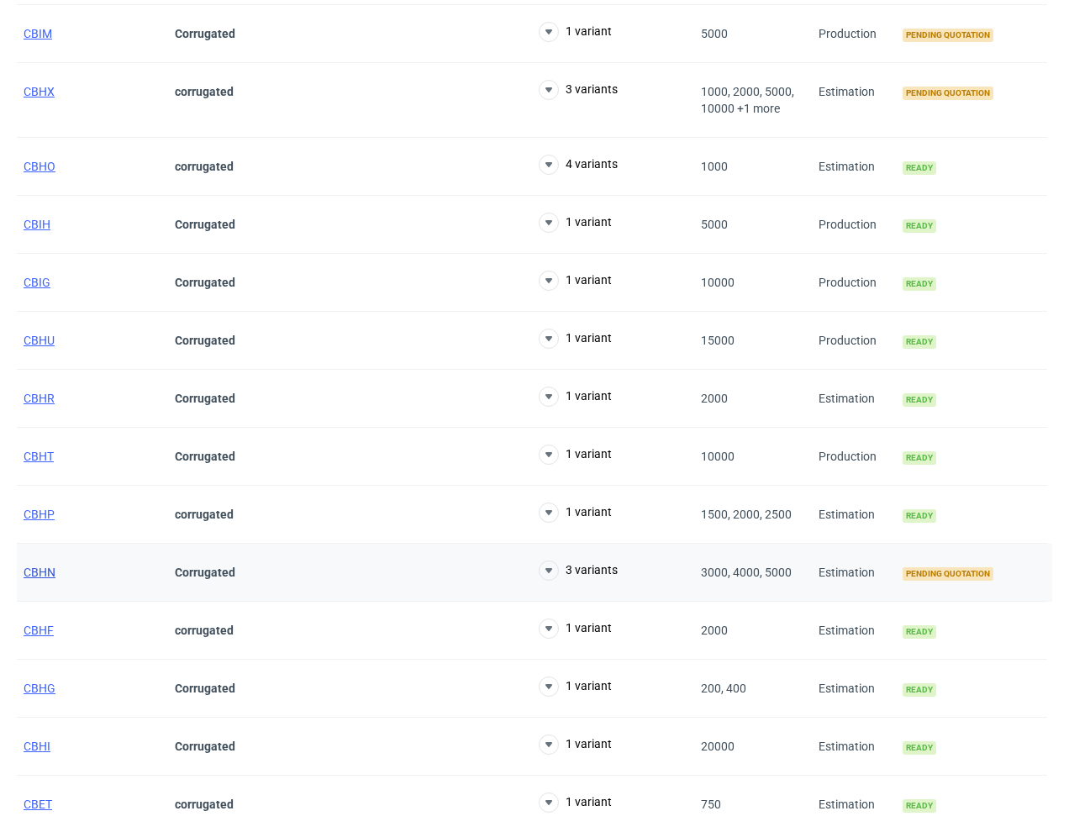
click at [40, 567] on span "CBHN" at bounding box center [40, 571] width 32 height 13
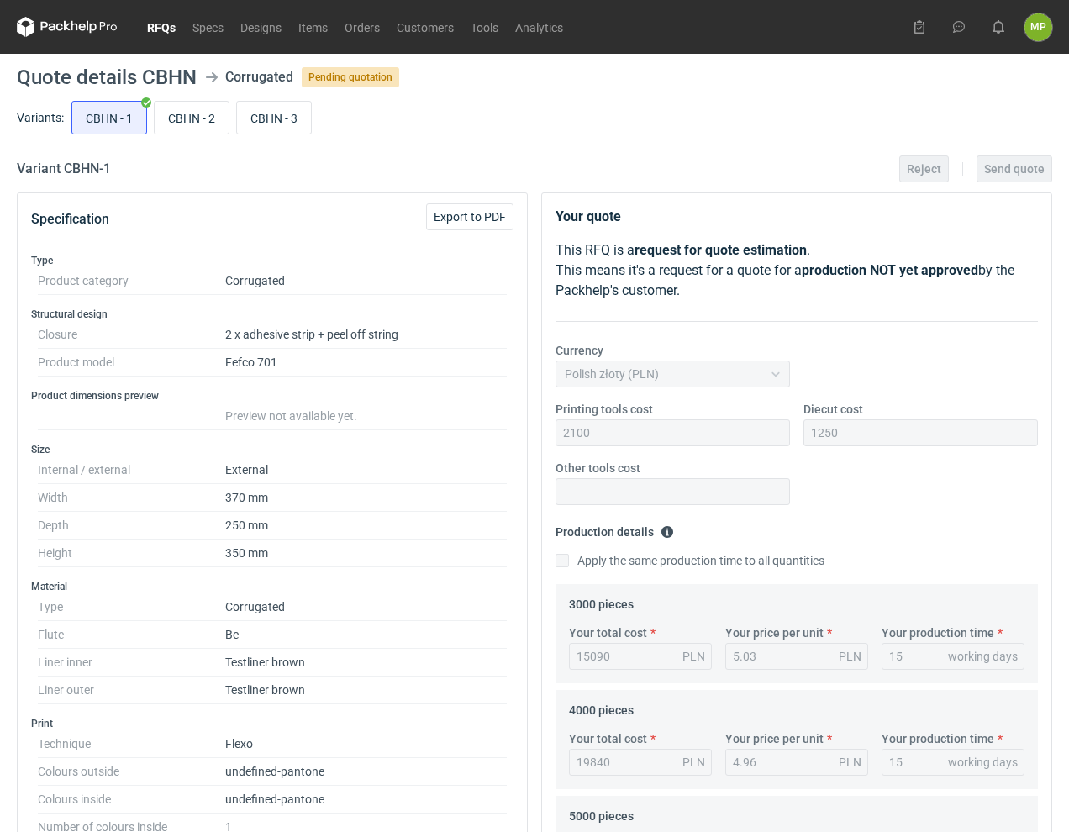
scroll to position [60, 0]
click at [181, 33] on link "RFQs" at bounding box center [161, 27] width 45 height 20
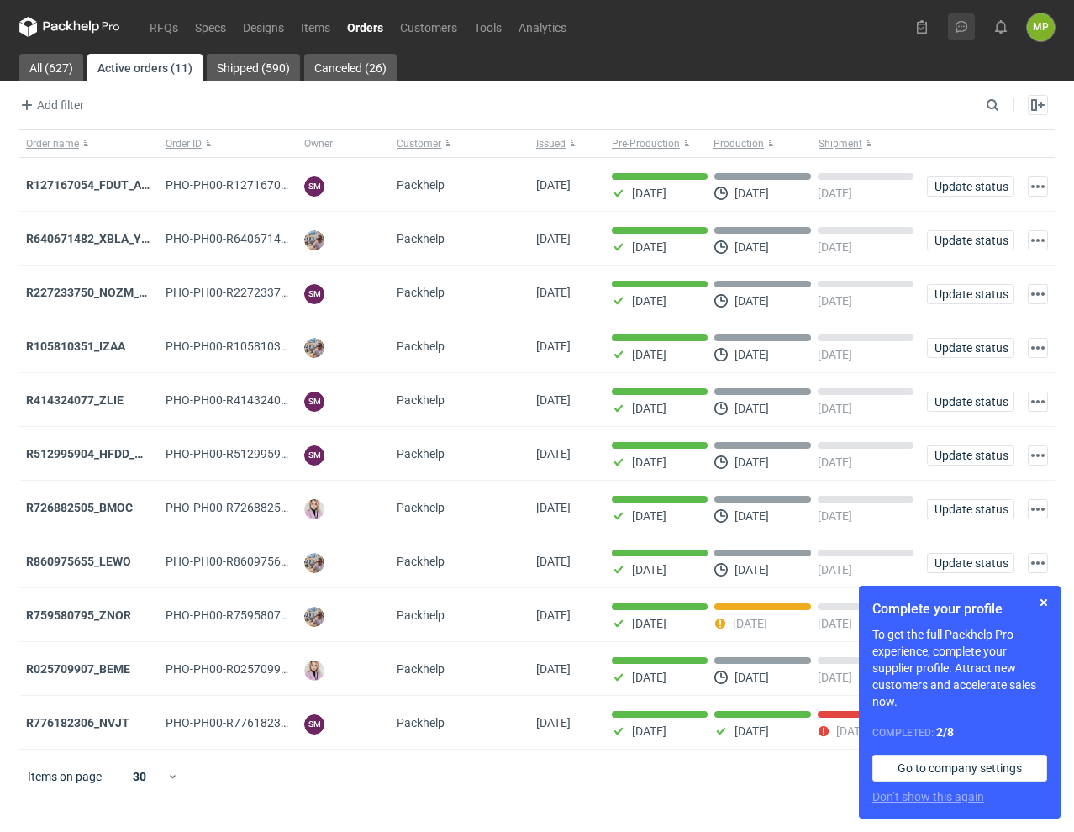
click at [963, 22] on use at bounding box center [961, 27] width 12 height 12
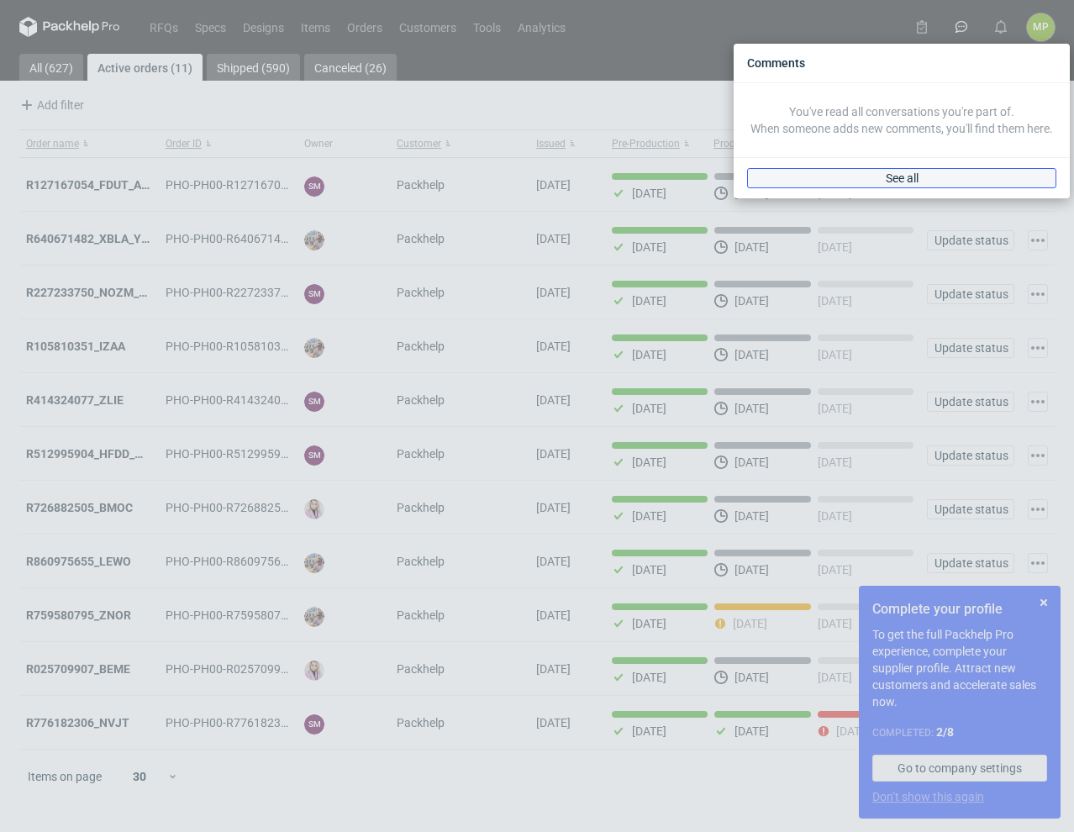
click at [917, 178] on link "See all" at bounding box center [901, 178] width 309 height 20
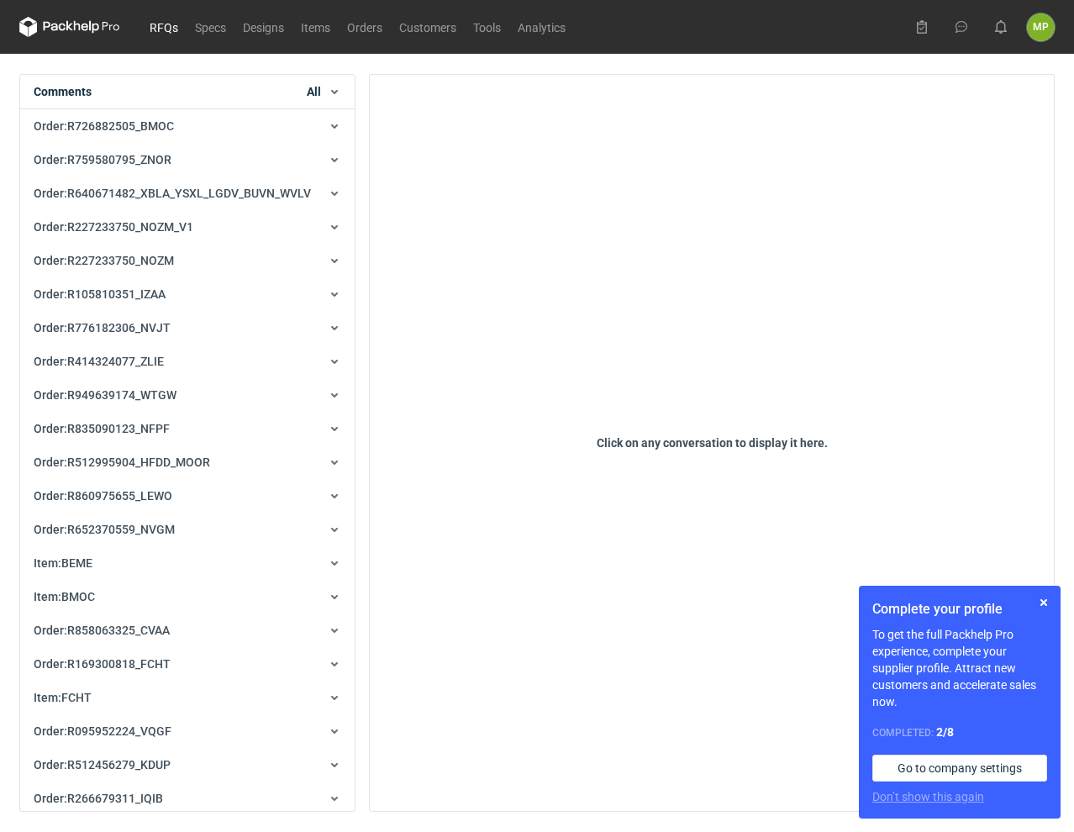
click at [164, 24] on link "RFQs" at bounding box center [163, 27] width 45 height 20
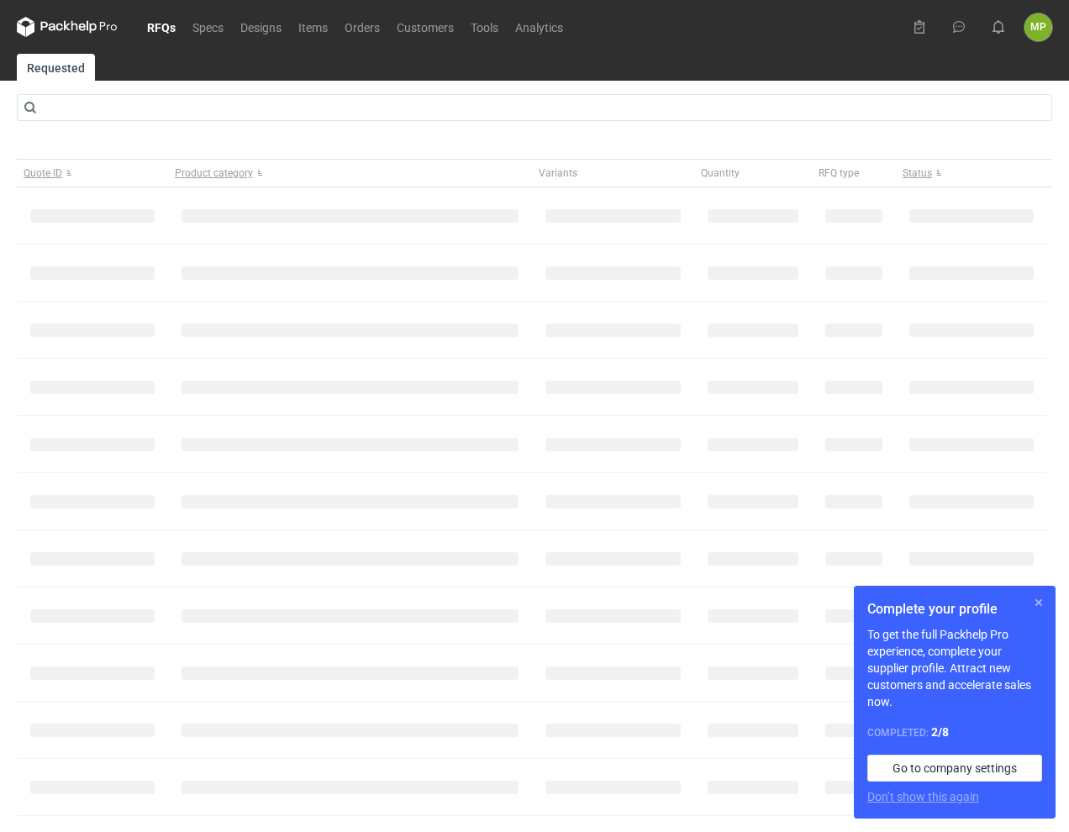
click at [1036, 603] on button "button" at bounding box center [1038, 602] width 20 height 20
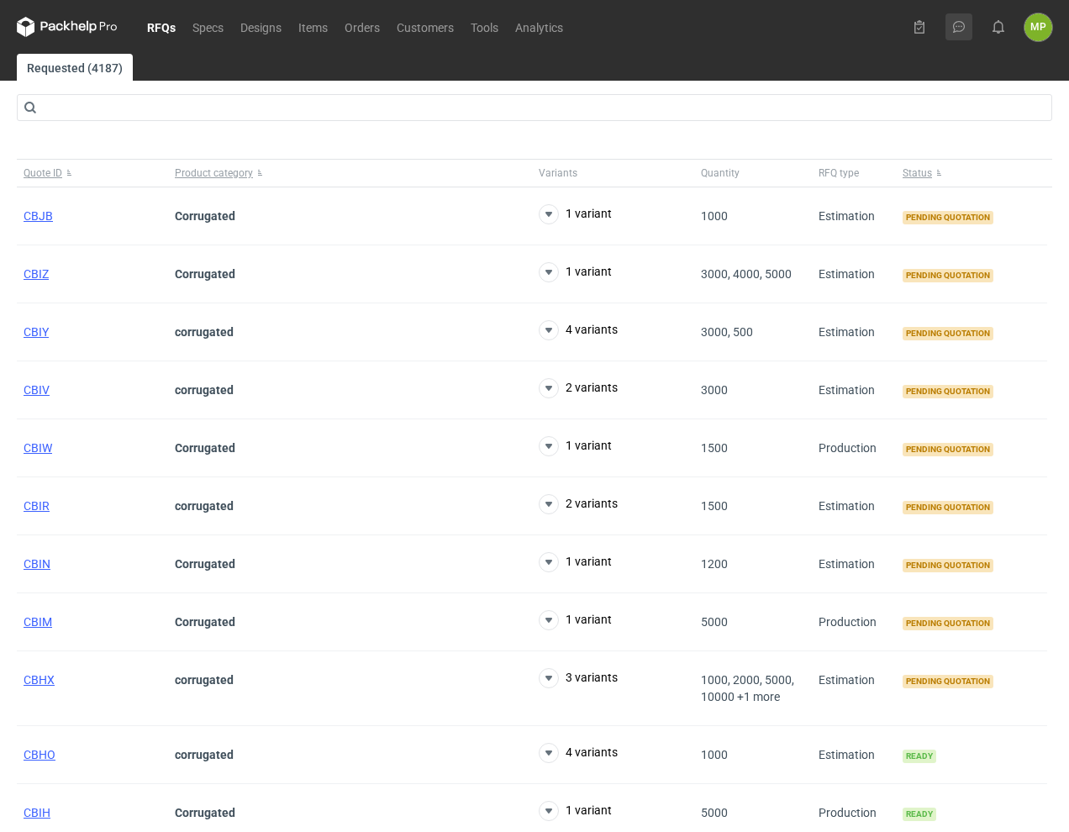
click at [963, 33] on icon at bounding box center [958, 26] width 13 height 13
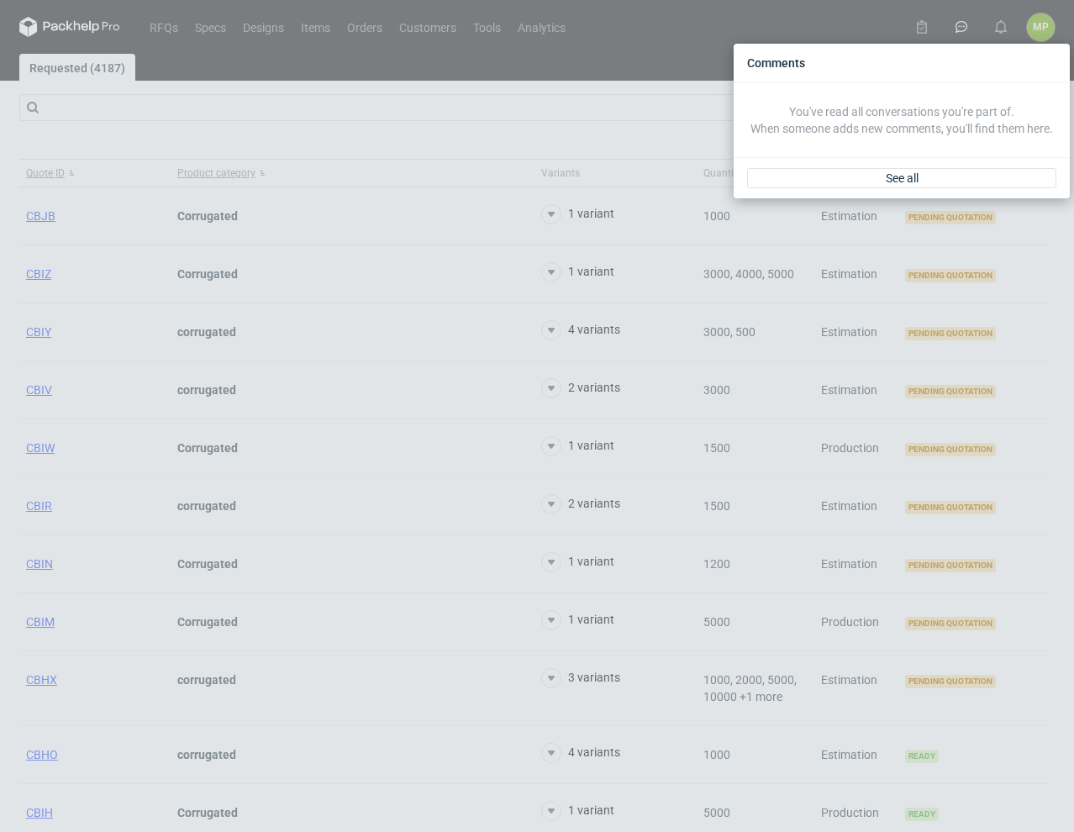
click at [365, 30] on div "Comments You've read all conversations you're part of. When someone adds new co…" at bounding box center [537, 416] width 1074 height 832
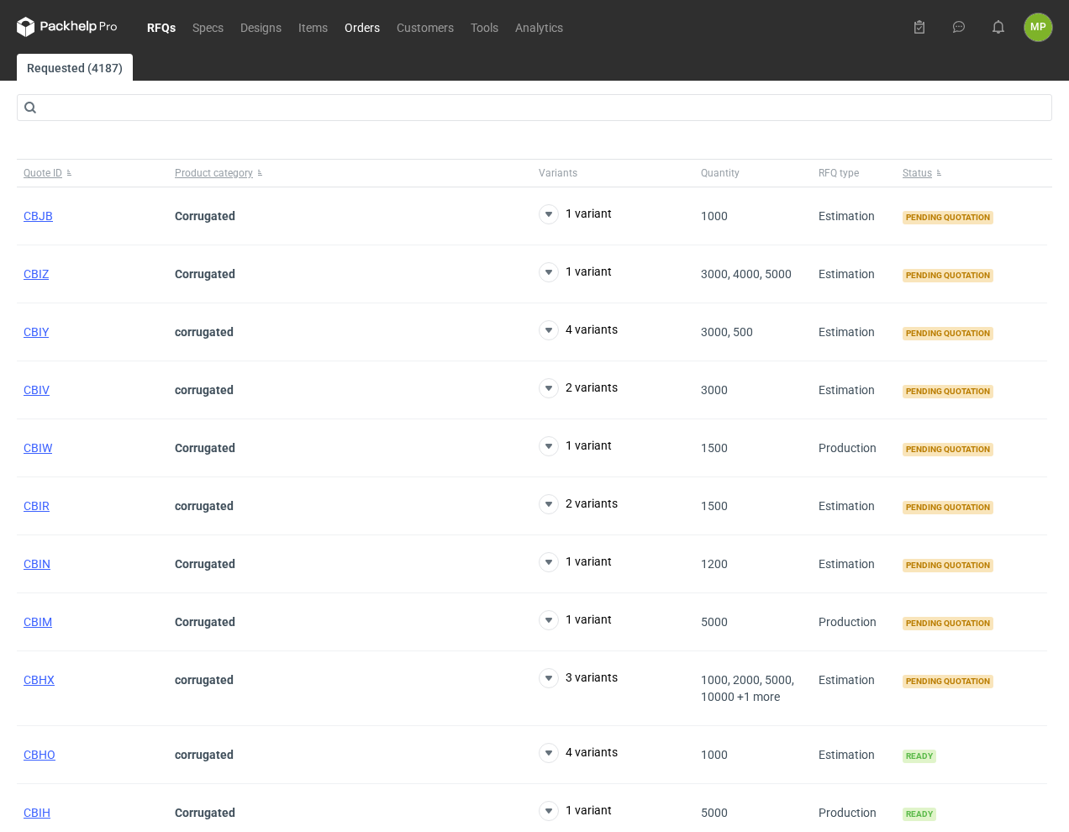
click at [365, 30] on link "Orders" at bounding box center [362, 27] width 52 height 20
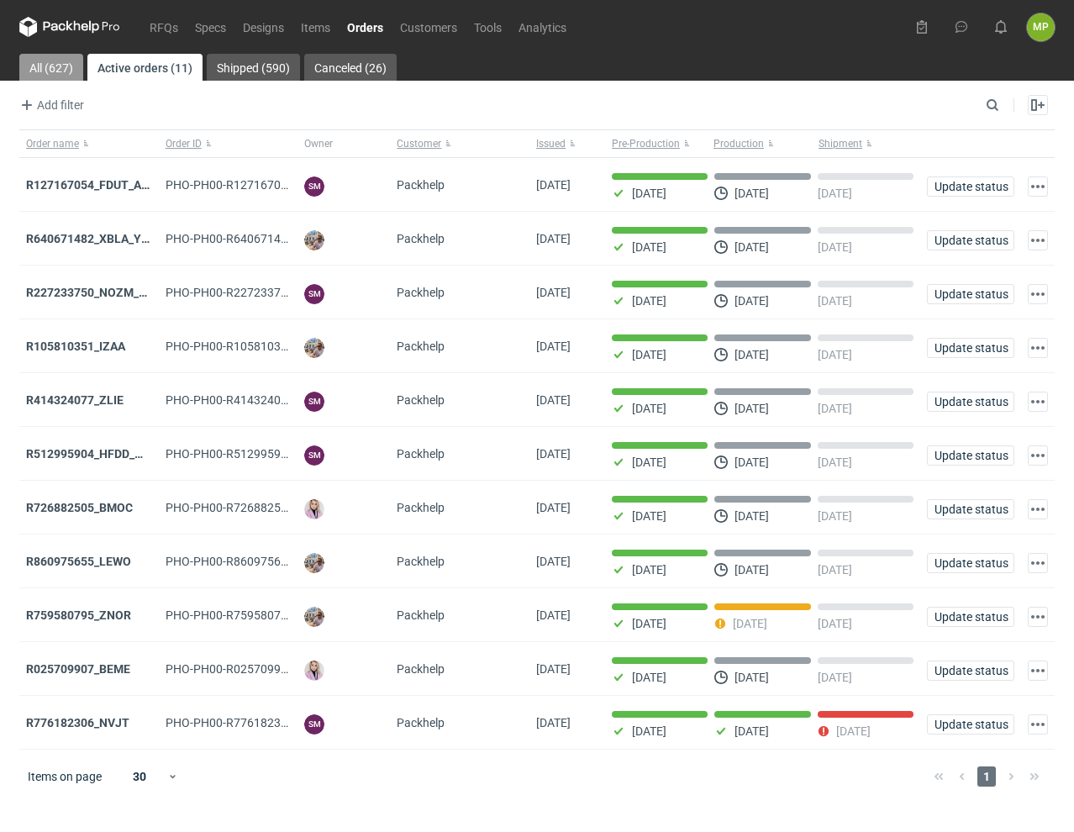
click at [69, 65] on link "All (627)" at bounding box center [51, 67] width 64 height 27
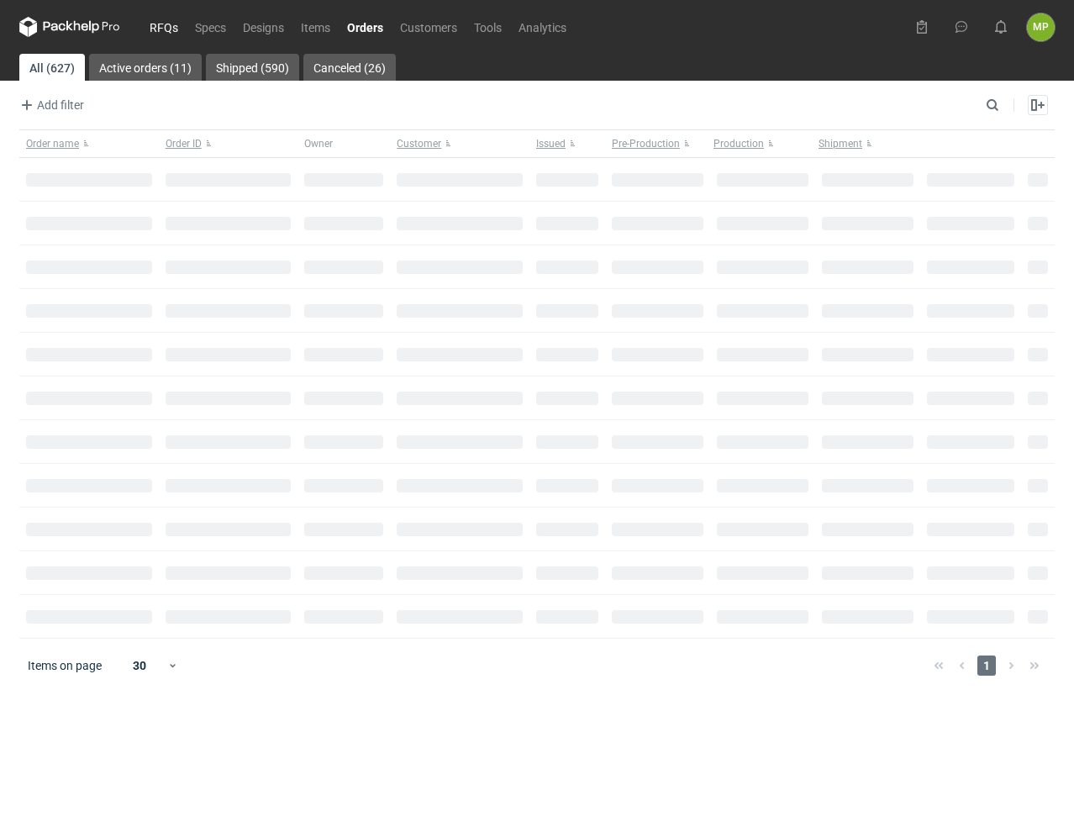
click at [153, 32] on link "RFQs" at bounding box center [163, 27] width 45 height 20
